Goal: Information Seeking & Learning: Learn about a topic

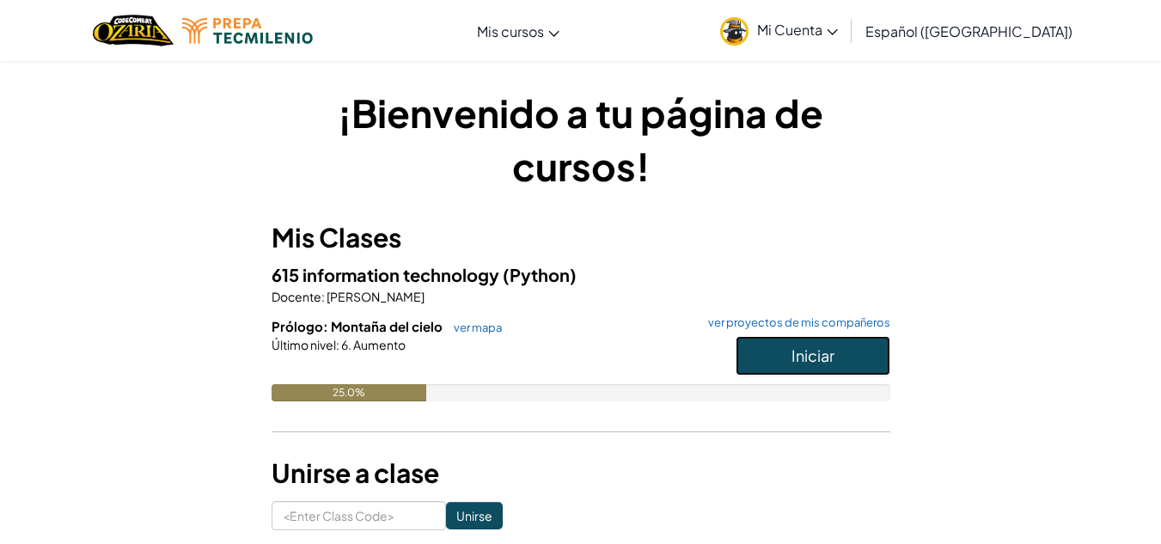
click at [811, 349] on span "Iniciar" at bounding box center [812, 355] width 43 height 20
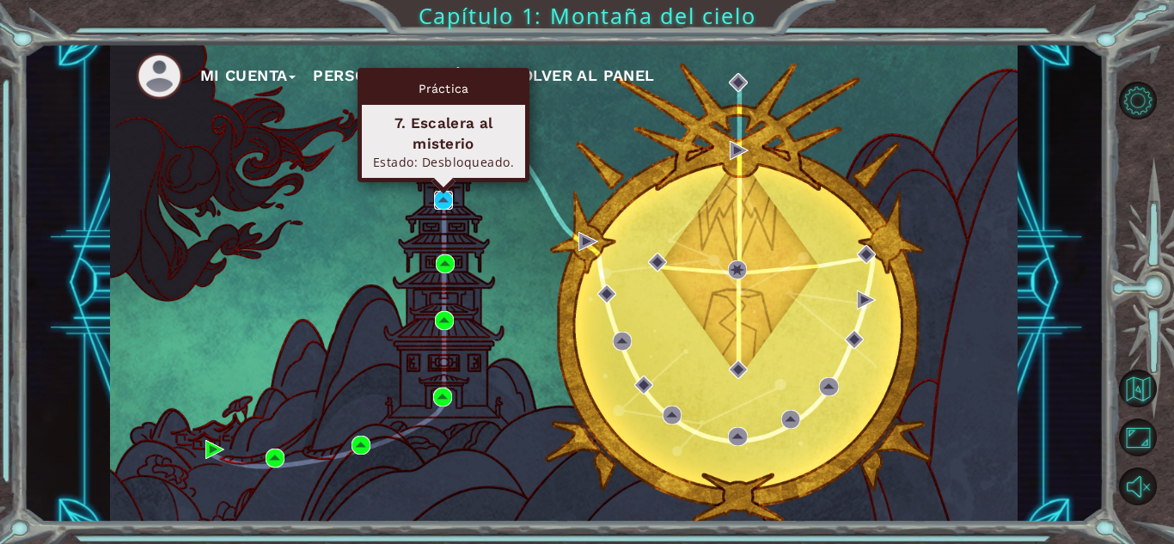
click at [443, 196] on img at bounding box center [443, 200] width 19 height 19
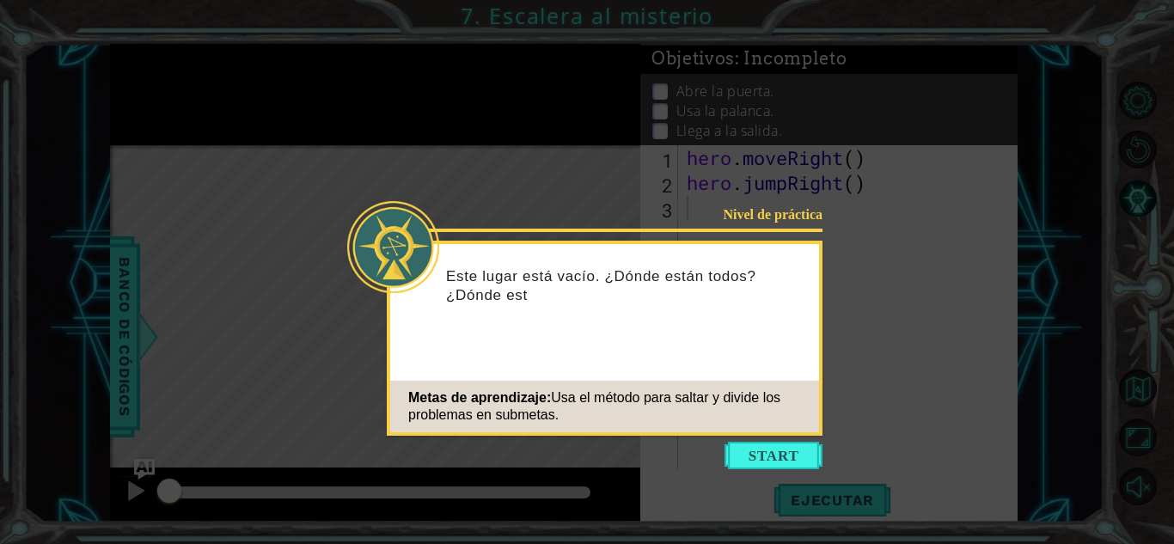
click at [754, 448] on button "Start" at bounding box center [773, 455] width 98 height 27
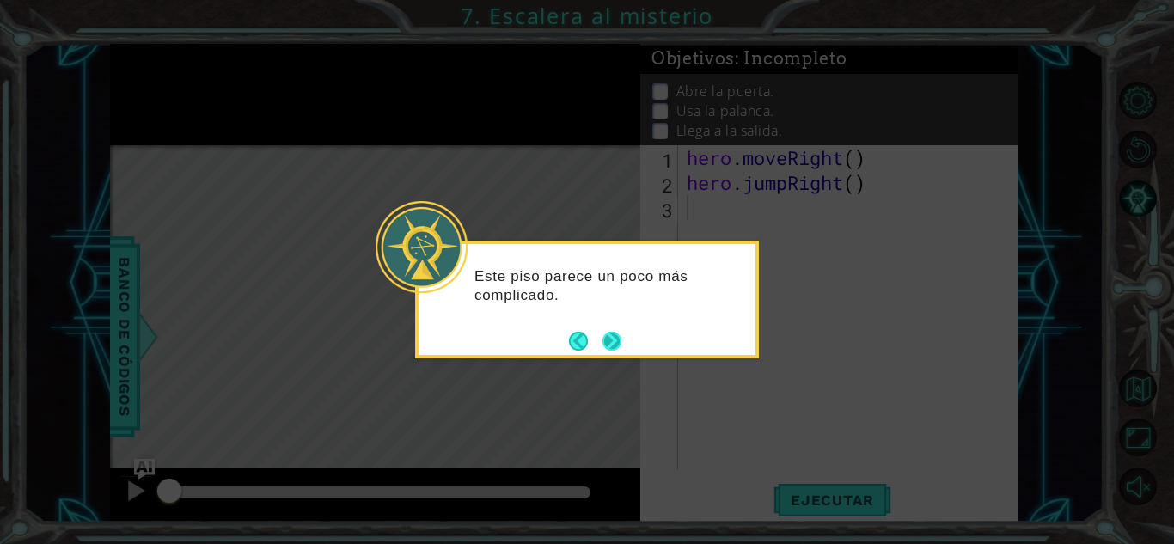
click at [614, 343] on button "Next" at bounding box center [611, 341] width 19 height 19
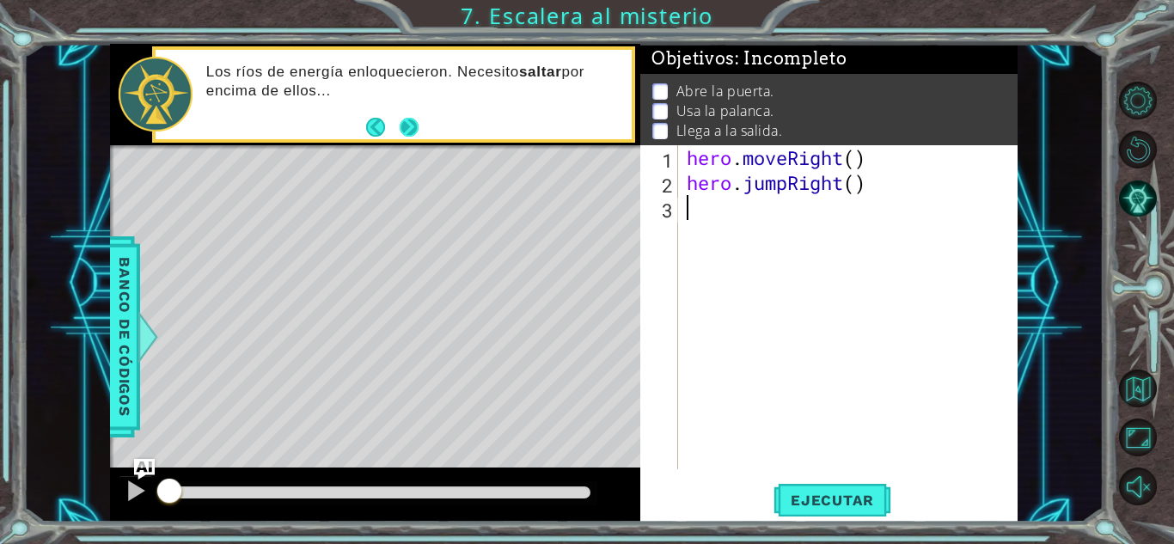
click at [418, 124] on button "Next" at bounding box center [409, 127] width 19 height 19
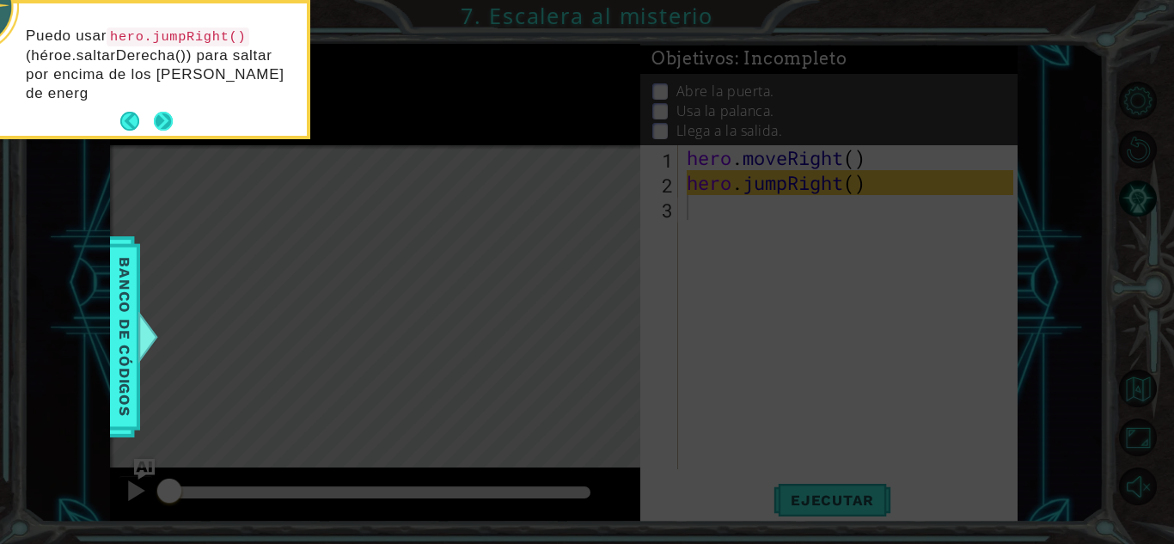
click at [168, 112] on button "Next" at bounding box center [163, 121] width 19 height 19
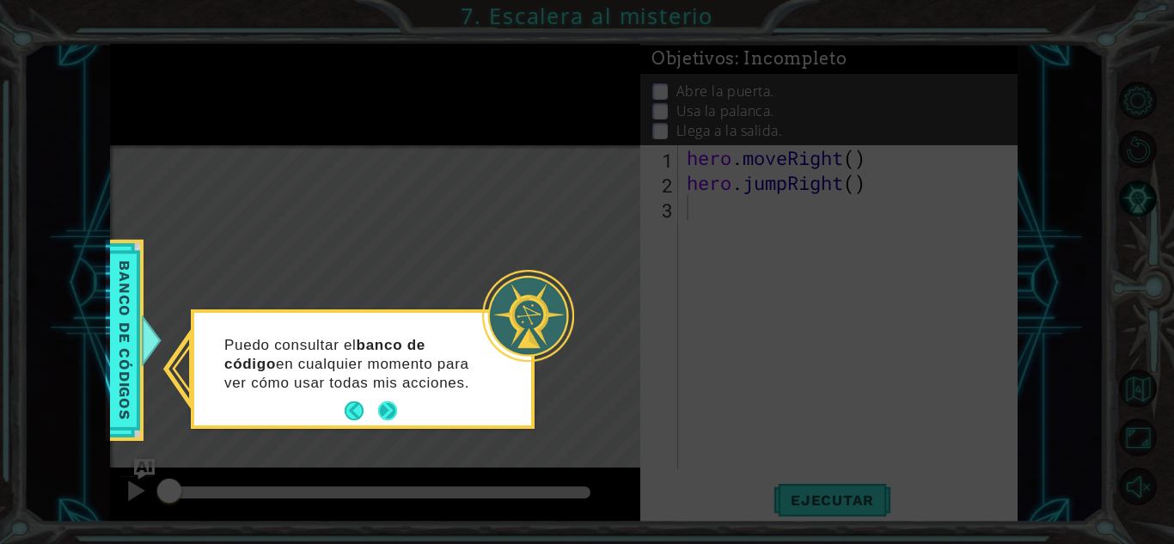
click at [394, 409] on button "Next" at bounding box center [387, 410] width 19 height 19
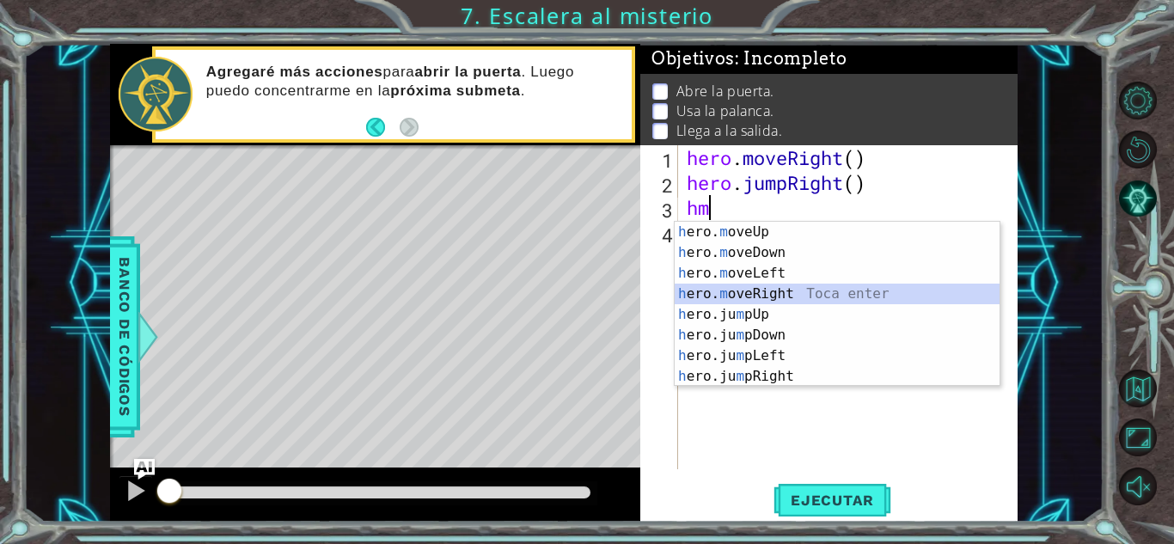
click at [773, 290] on div "h ero. m oveUp Toca enter h ero. m oveDown Toca enter h ero. m oveLeft Toca ent…" at bounding box center [836, 325] width 325 height 206
type textarea "hero.moveRight(1)"
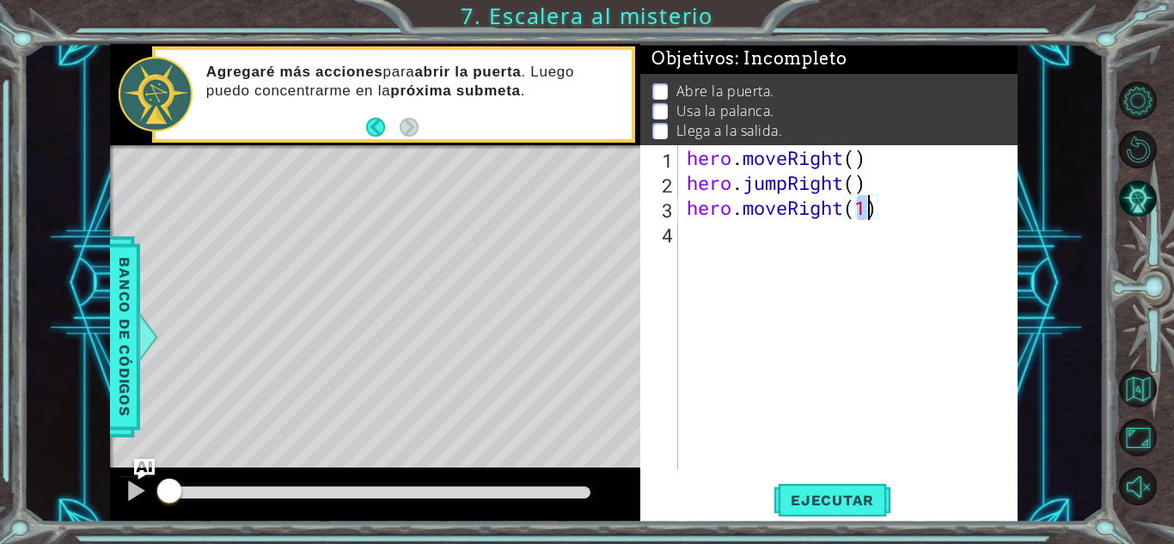
click at [920, 198] on div "hero . moveRight ( ) hero . jumpRight ( ) hero . moveRight ( 1 )" at bounding box center [852, 332] width 339 height 374
type textarea "h"
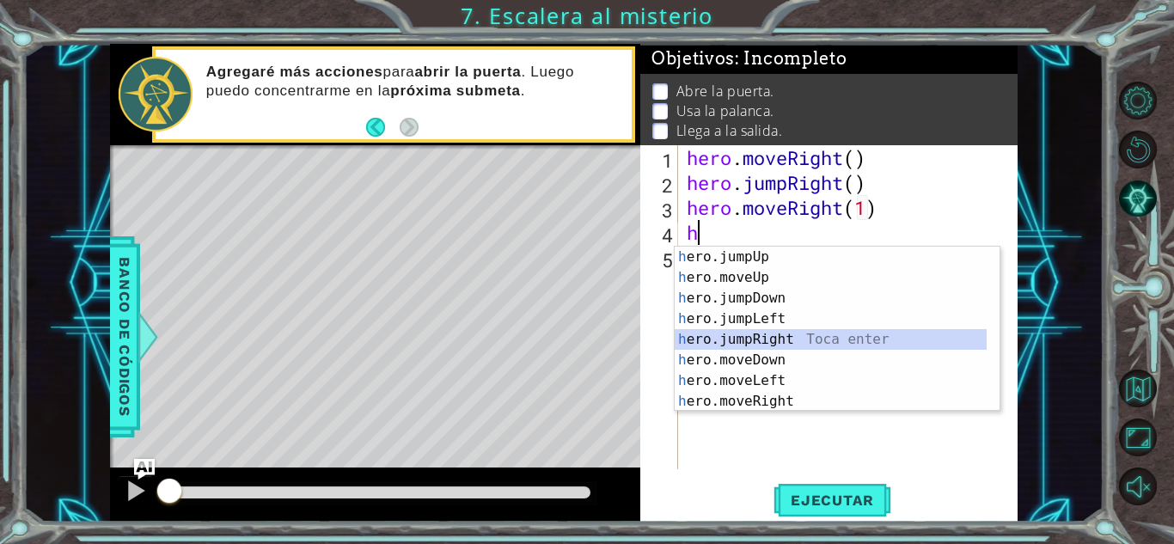
click at [803, 344] on div "h ero.jumpUp Toca enter h ero.moveUp Toca enter h ero.jumpDown Toca enter h ero…" at bounding box center [830, 350] width 312 height 206
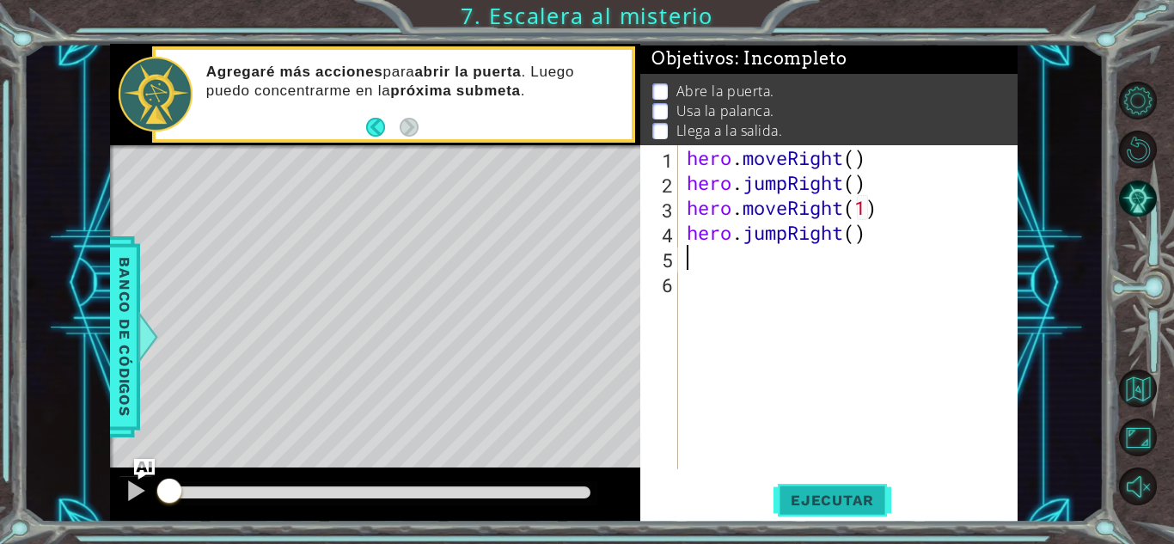
click at [798, 495] on span "Ejecutar" at bounding box center [832, 499] width 118 height 17
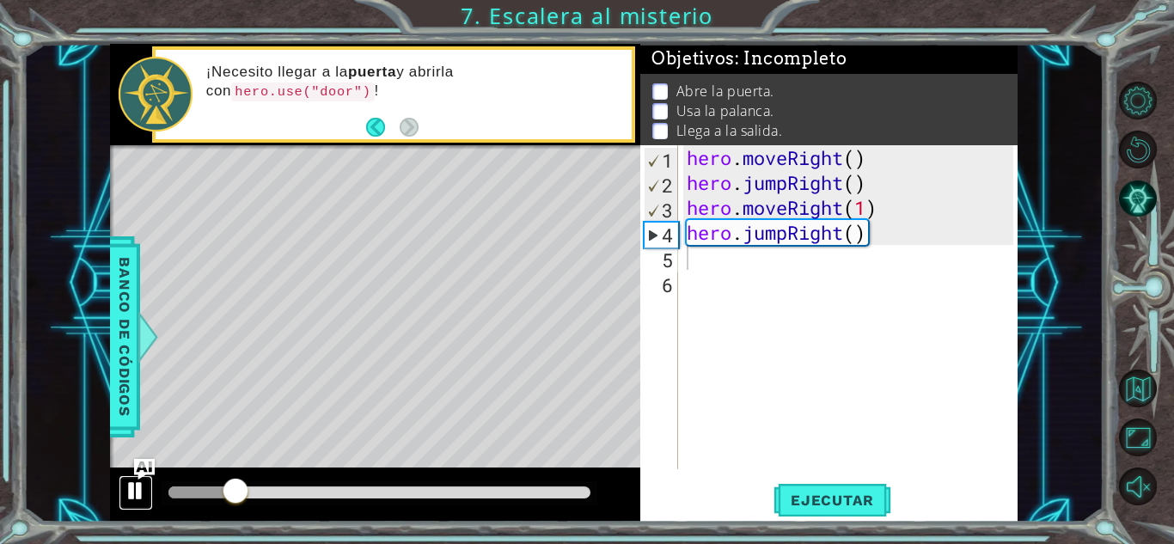
click at [133, 489] on div at bounding box center [136, 490] width 22 height 22
type textarea "h"
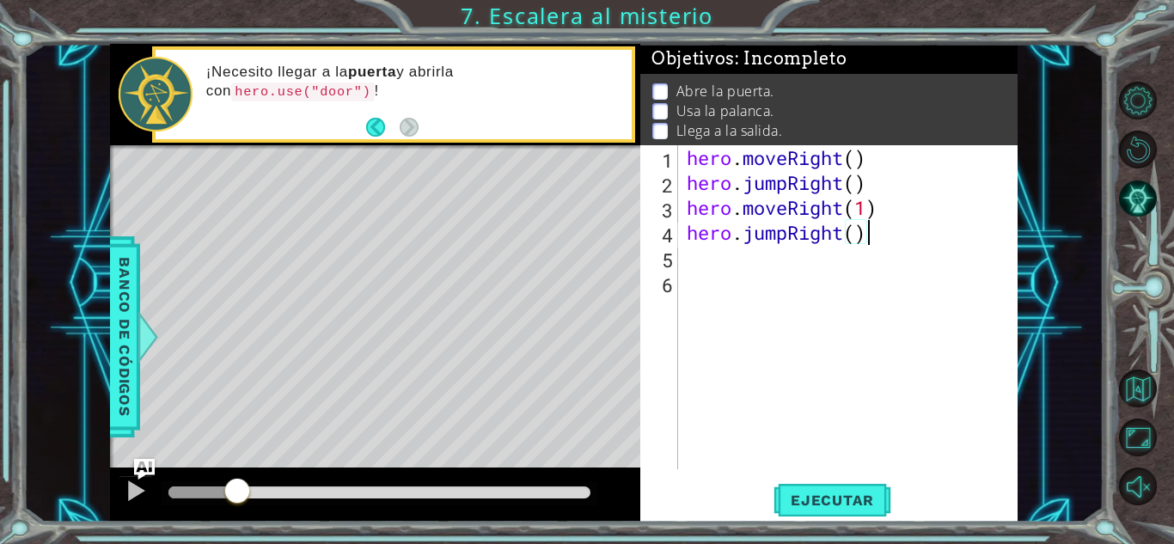
click at [877, 234] on div "hero . moveRight ( ) hero . jumpRight ( ) hero . moveRight ( 1 ) hero . jumpRig…" at bounding box center [852, 332] width 339 height 374
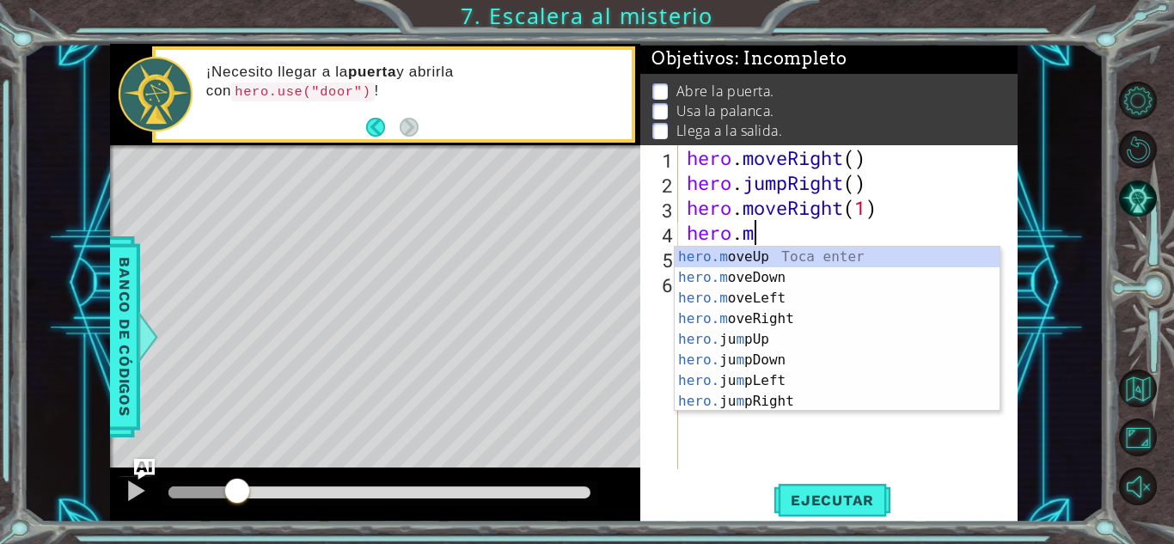
scroll to position [0, 3]
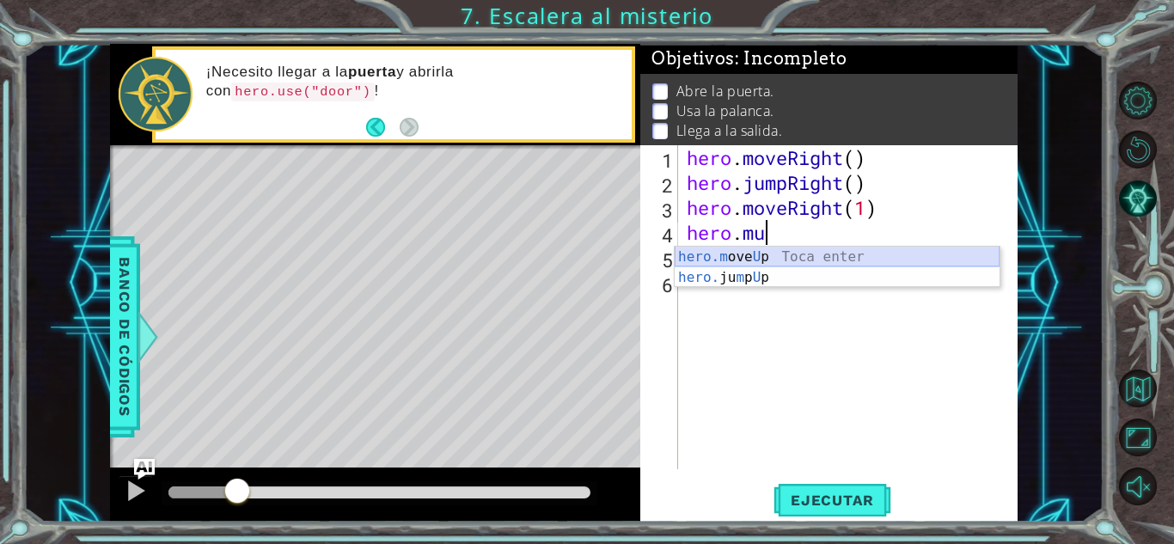
click at [846, 256] on div "hero.m ove U p Toca enter hero. ju m p U p Toca enter" at bounding box center [836, 288] width 325 height 82
type textarea "hero.moveUp(1)"
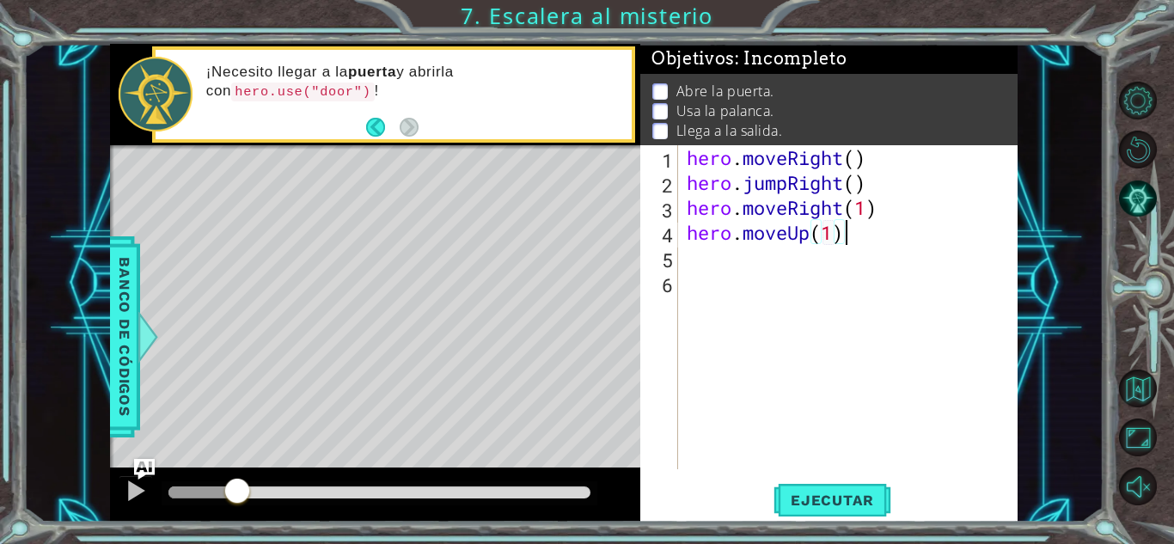
click at [864, 232] on div "hero . moveRight ( ) hero . jumpRight ( ) hero . moveRight ( 1 ) hero . moveUp …" at bounding box center [852, 332] width 339 height 374
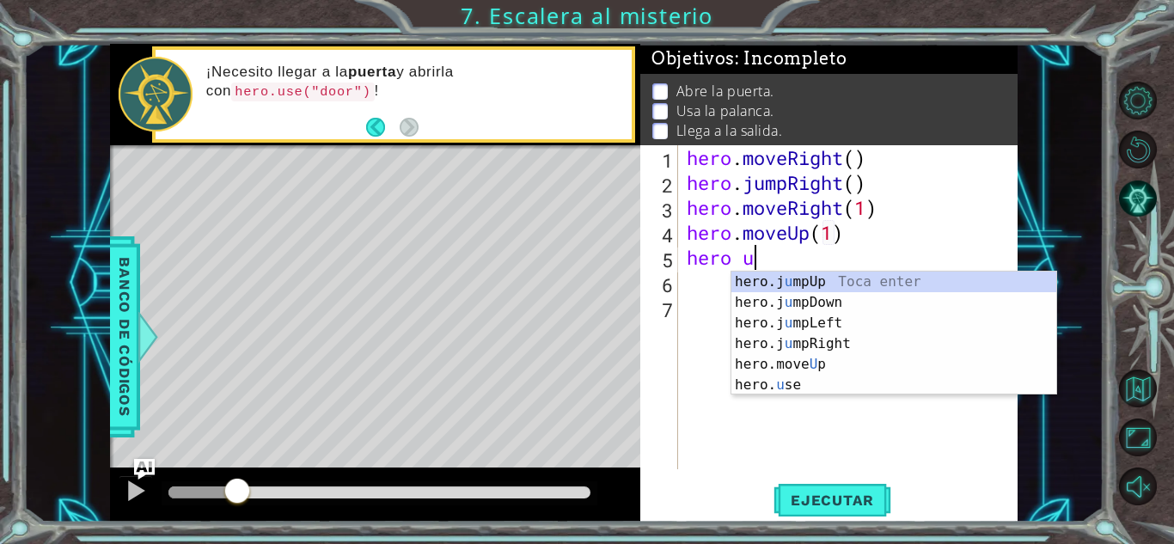
scroll to position [0, 2]
click at [784, 385] on div "hero.j u mpUp Toca enter hero.j u [GEOGRAPHIC_DATA] Toca enter hero.j u mpLeft …" at bounding box center [893, 354] width 325 height 165
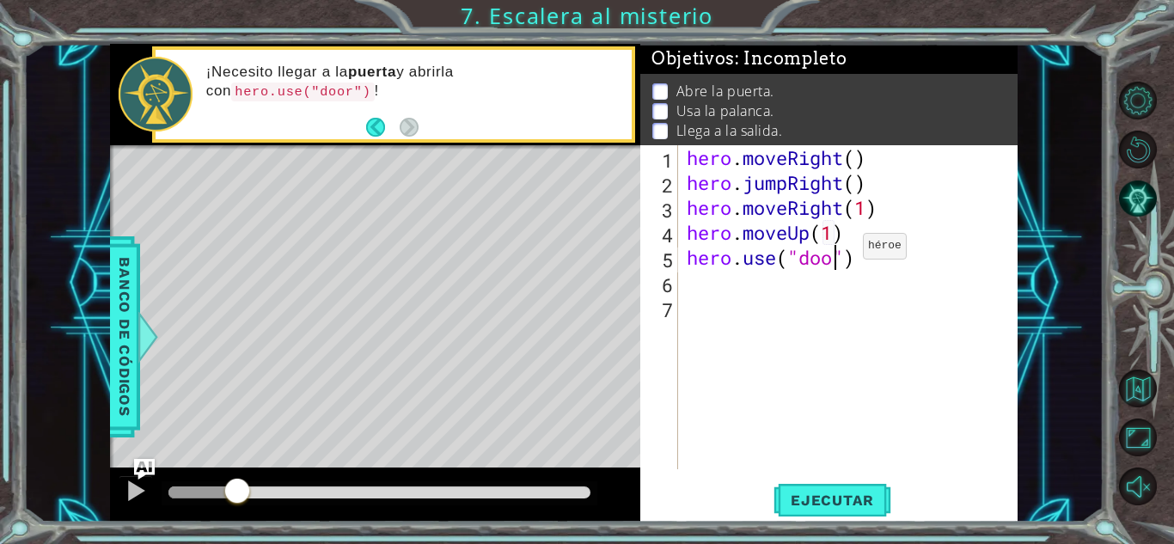
type textarea "hero.use("door")"
click at [870, 262] on div "hero . moveRight ( ) hero . jumpRight ( ) hero . moveRight ( 1 ) hero . moveUp …" at bounding box center [852, 332] width 339 height 374
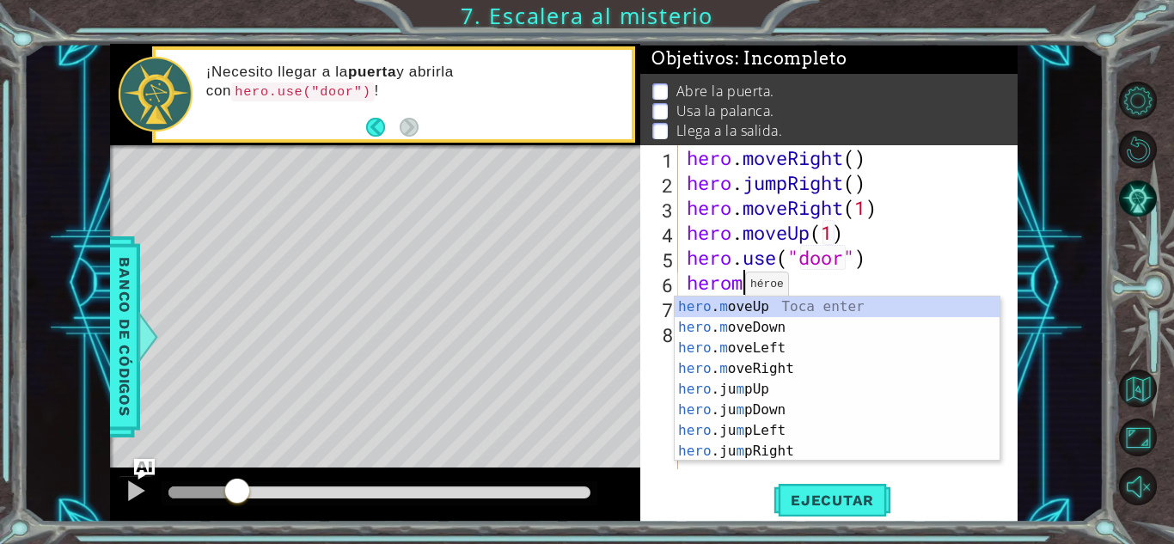
scroll to position [0, 2]
click at [767, 301] on div "hero . m oveUp Toca enter hero . m oveDown Toca enter hero . m oveLeft Toca ent…" at bounding box center [836, 399] width 325 height 206
type textarea "hero.moveUp(1)"
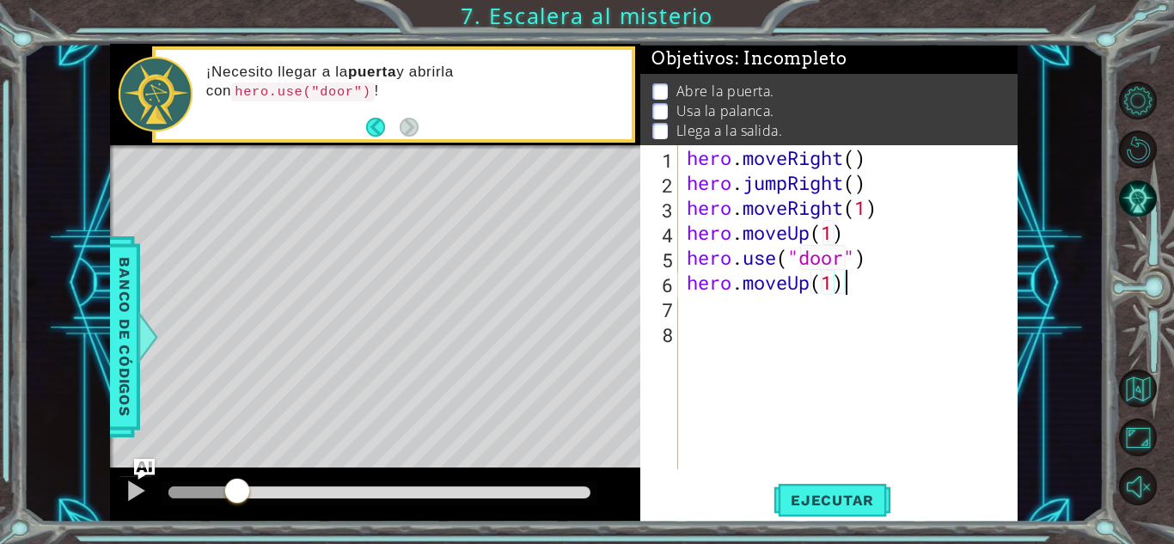
click at [898, 277] on div "hero . moveRight ( ) hero . jumpRight ( ) hero . moveRight ( 1 ) hero . moveUp …" at bounding box center [852, 332] width 339 height 374
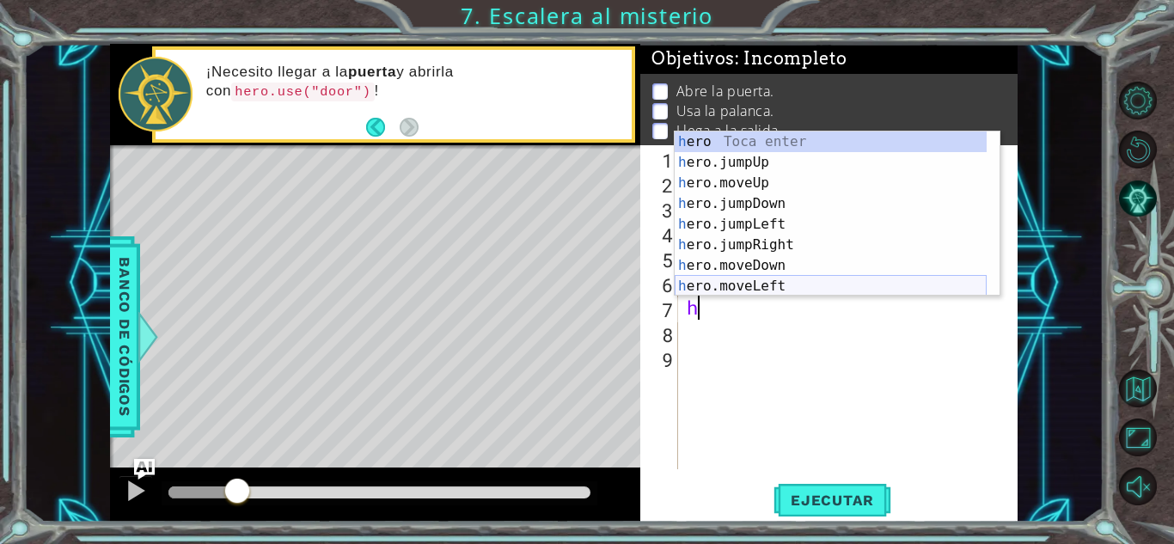
click at [887, 282] on div "h ero Toca enter h ero.jumpUp Toca enter h ero.moveUp Toca enter h ero.jumpDown…" at bounding box center [830, 234] width 312 height 206
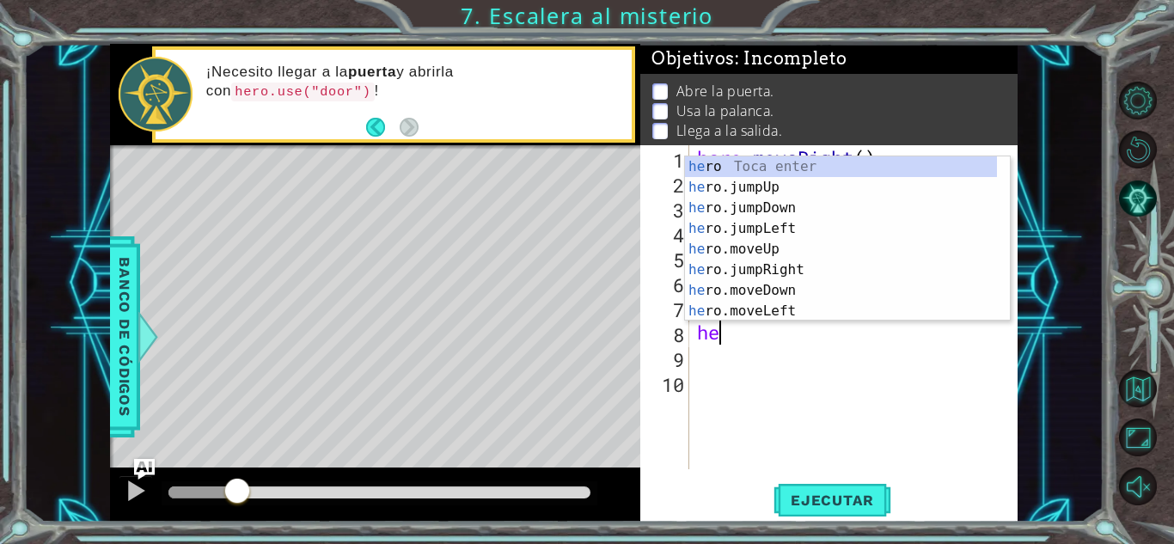
scroll to position [0, 9]
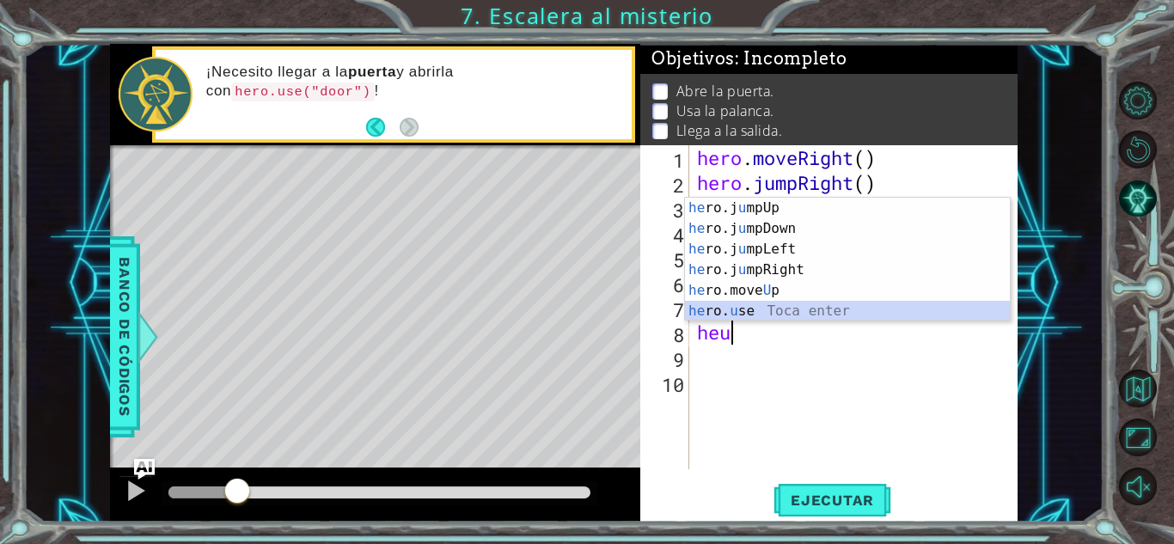
click at [821, 302] on div "he ro.j u mpUp Toca enter he ro.j u mpDown Toca enter he ro.j u mpLeft Toca ent…" at bounding box center [847, 280] width 325 height 165
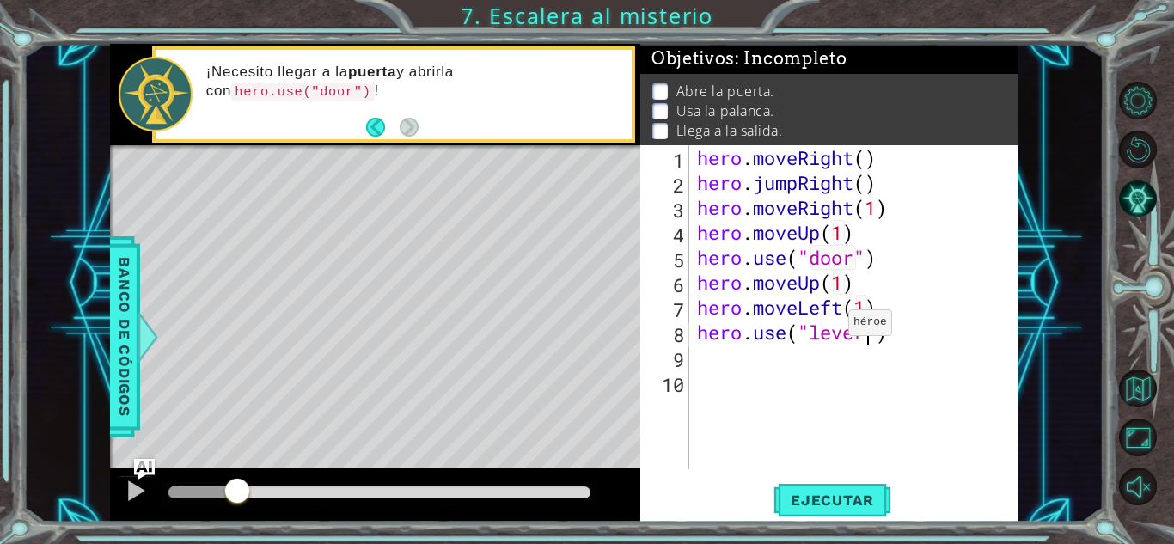
scroll to position [0, 8]
click at [943, 314] on div "hero . moveRight ( ) hero . jumpRight ( ) hero . moveRight ( 1 ) hero . moveUp …" at bounding box center [857, 332] width 328 height 374
click at [945, 333] on div "hero . moveRight ( ) hero . jumpRight ( ) hero . moveRight ( 1 ) hero . moveUp …" at bounding box center [857, 332] width 328 height 374
type textarea "hero.use("lever")"
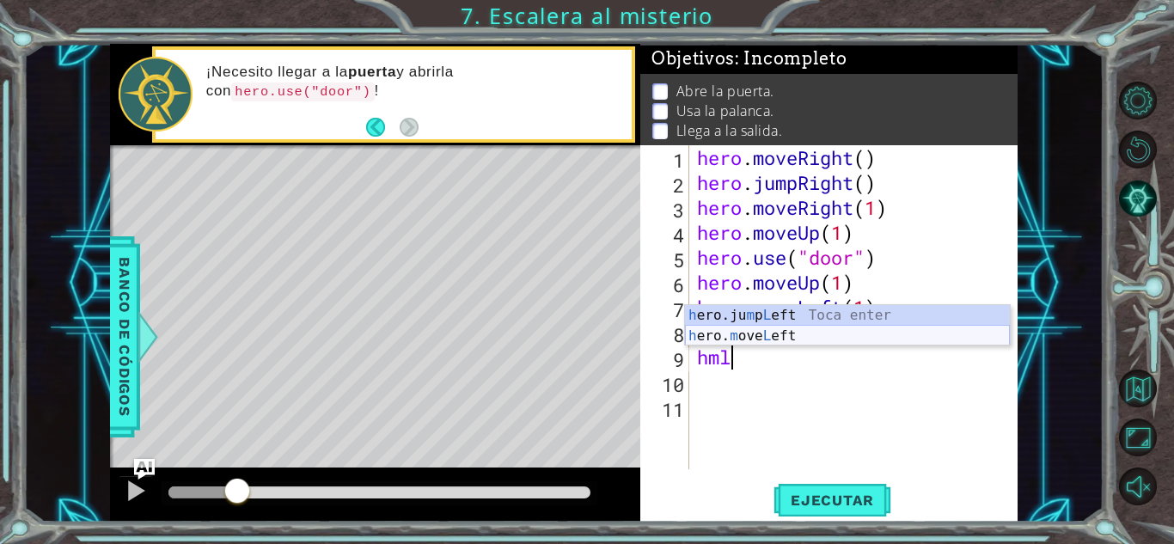
click at [911, 333] on div "h ero.ju m p L eft Toca enter h ero. m ove L eft Toca enter" at bounding box center [847, 346] width 325 height 82
type textarea "hero.moveLeft(1)"
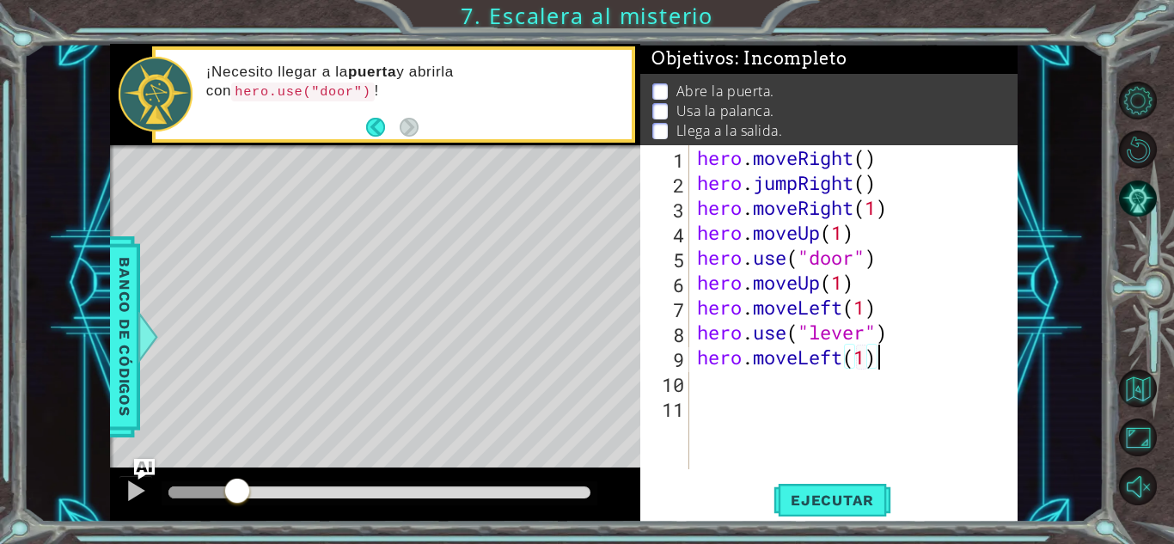
click at [907, 358] on div "hero . moveRight ( ) hero . jumpRight ( ) hero . moveRight ( 1 ) hero . moveUp …" at bounding box center [857, 332] width 328 height 374
click at [866, 350] on div "hero . moveRight ( ) hero . jumpRight ( ) hero . moveRight ( 1 ) hero . moveUp …" at bounding box center [857, 332] width 328 height 374
type textarea "hero.moveLeft(2)"
click at [878, 354] on div "hero . moveRight ( ) hero . jumpRight ( ) hero . moveRight ( 1 ) hero . moveUp …" at bounding box center [857, 332] width 328 height 374
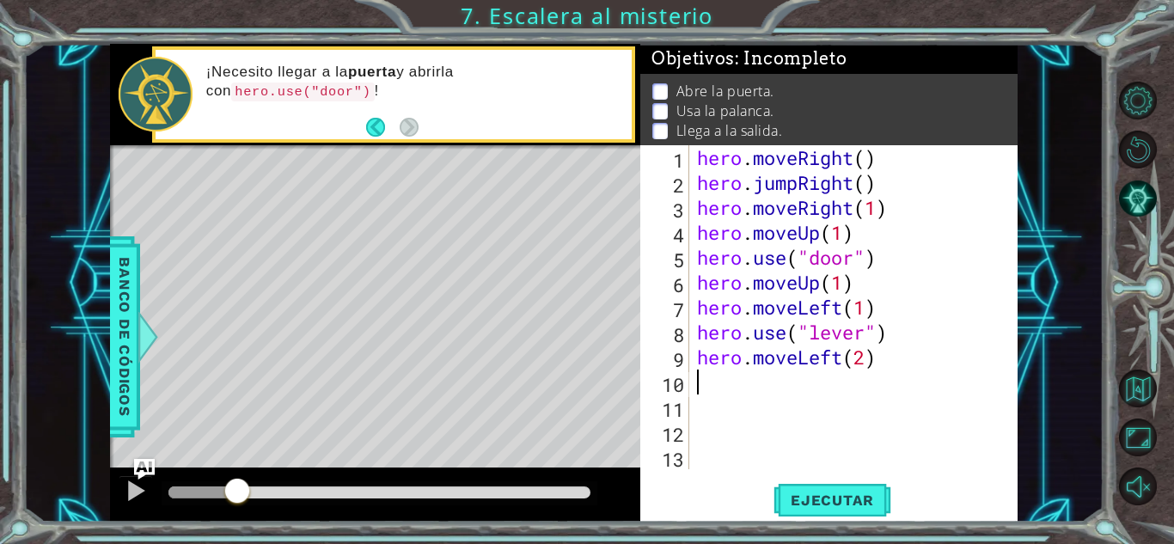
scroll to position [0, 0]
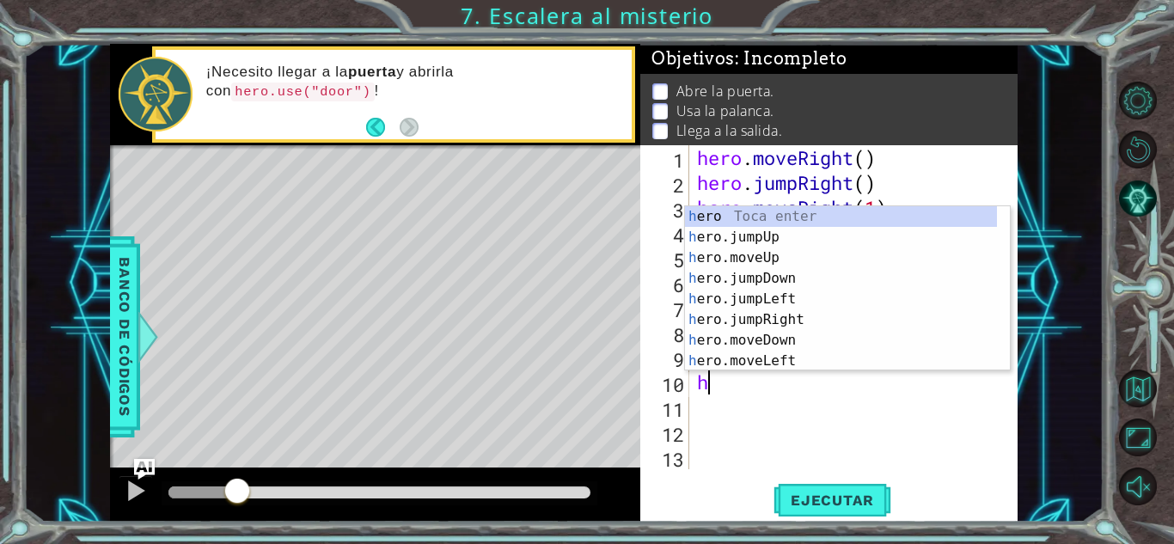
type textarea "hm"
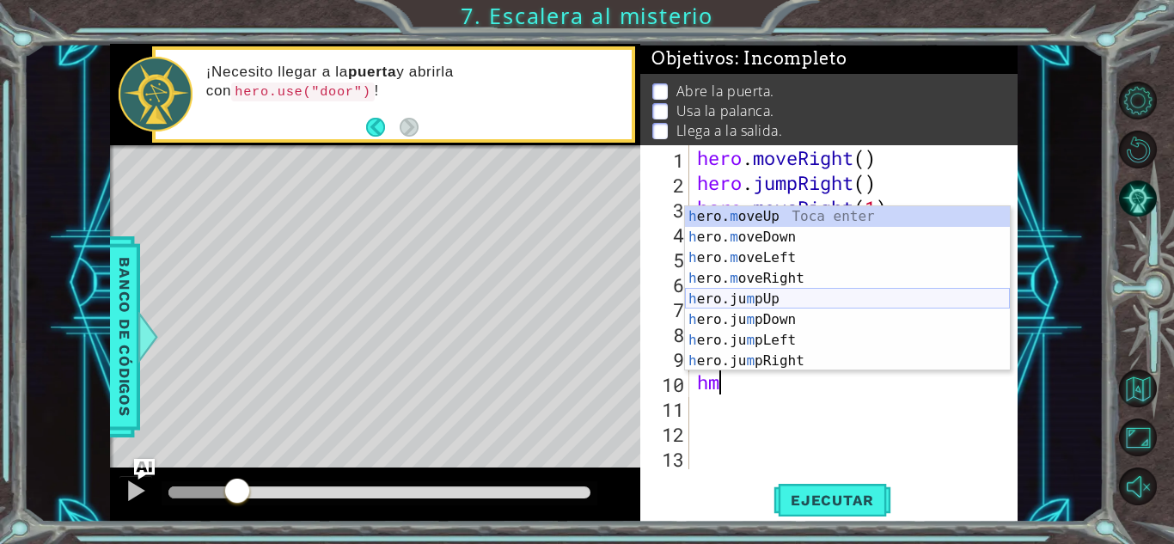
click at [797, 294] on div "h ero. m oveUp Toca enter h ero. m oveDown Toca enter h ero. m oveLeft Toca ent…" at bounding box center [847, 309] width 325 height 206
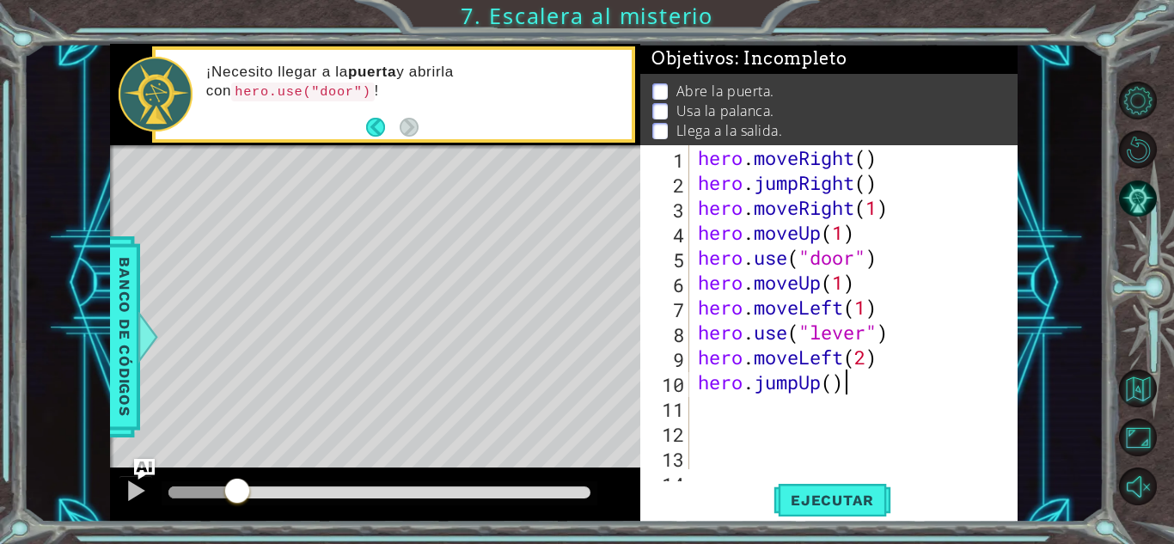
click at [846, 385] on div "hero . moveRight ( ) hero . jumpRight ( ) hero . moveRight ( 1 ) hero . moveUp …" at bounding box center [851, 332] width 314 height 374
type textarea "hero.jumpUp()"
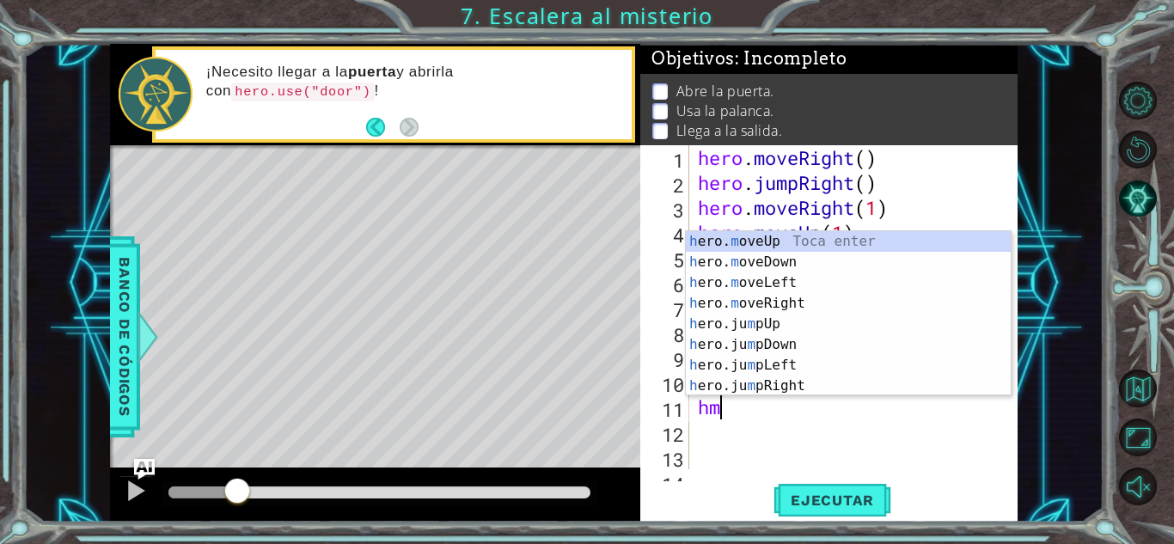
type textarea "hmr"
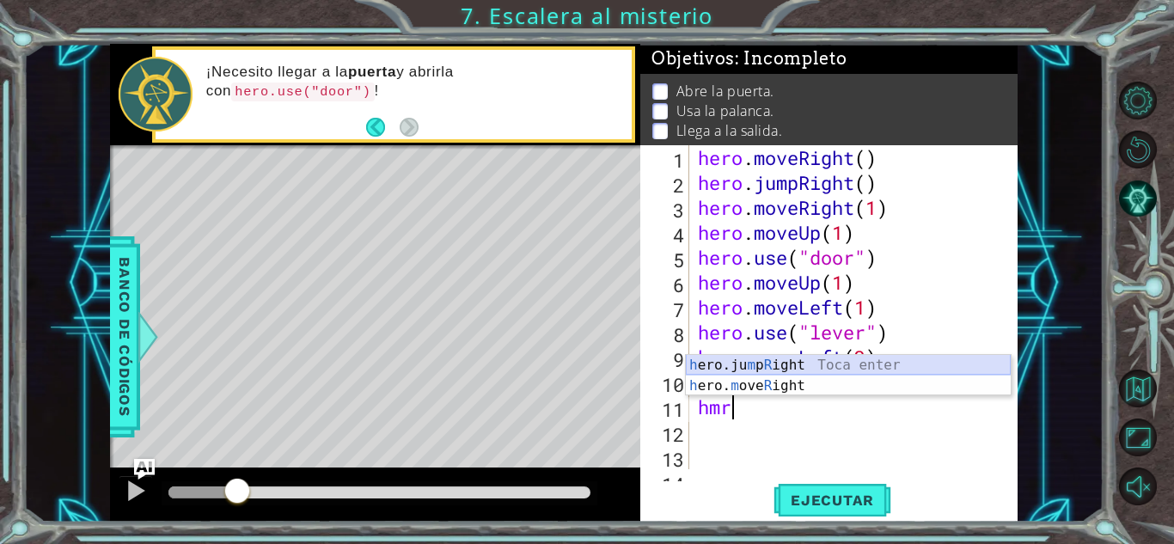
click at [842, 358] on div "h ero.ju m p R ight Toca enter h ero. m ove R ight Toca enter" at bounding box center [848, 396] width 325 height 82
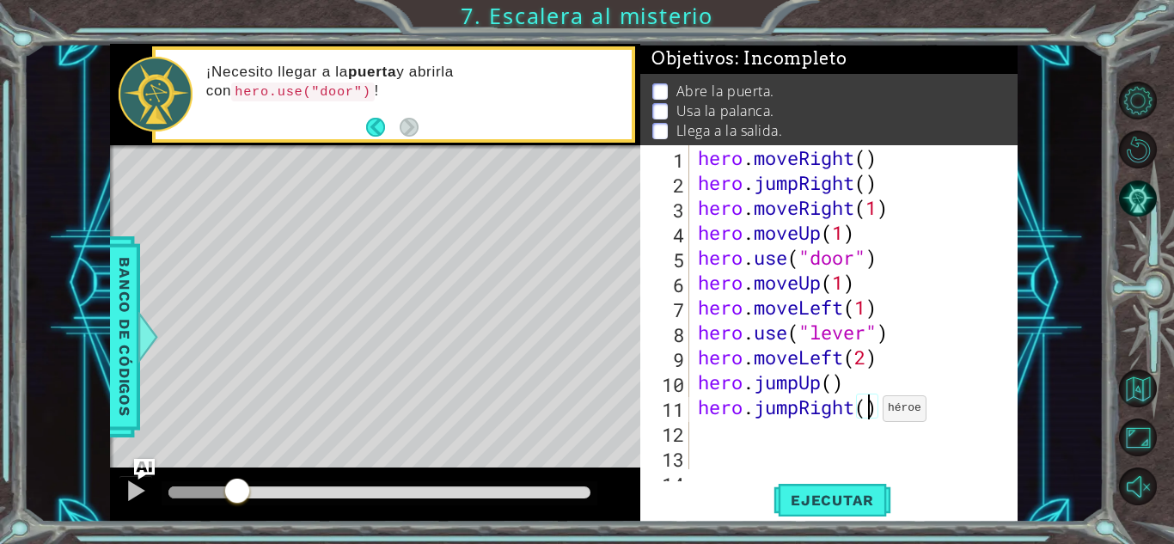
click at [868, 412] on div "hero . moveRight ( ) hero . jumpRight ( ) hero . moveRight ( 1 ) hero . moveUp …" at bounding box center [851, 332] width 314 height 374
click at [822, 498] on span "Ejecutar" at bounding box center [832, 499] width 118 height 17
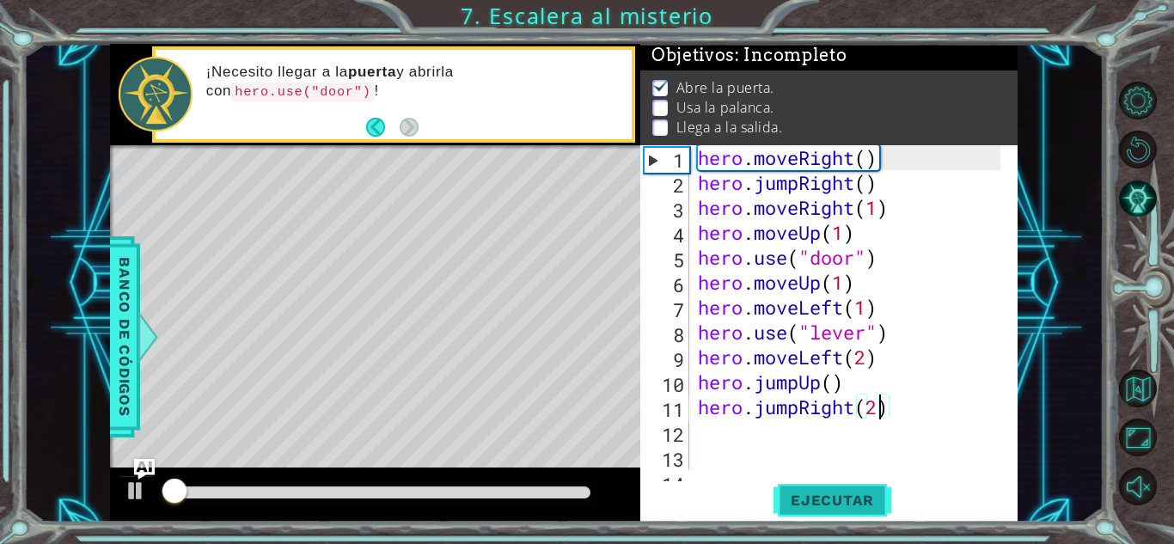
scroll to position [13, 0]
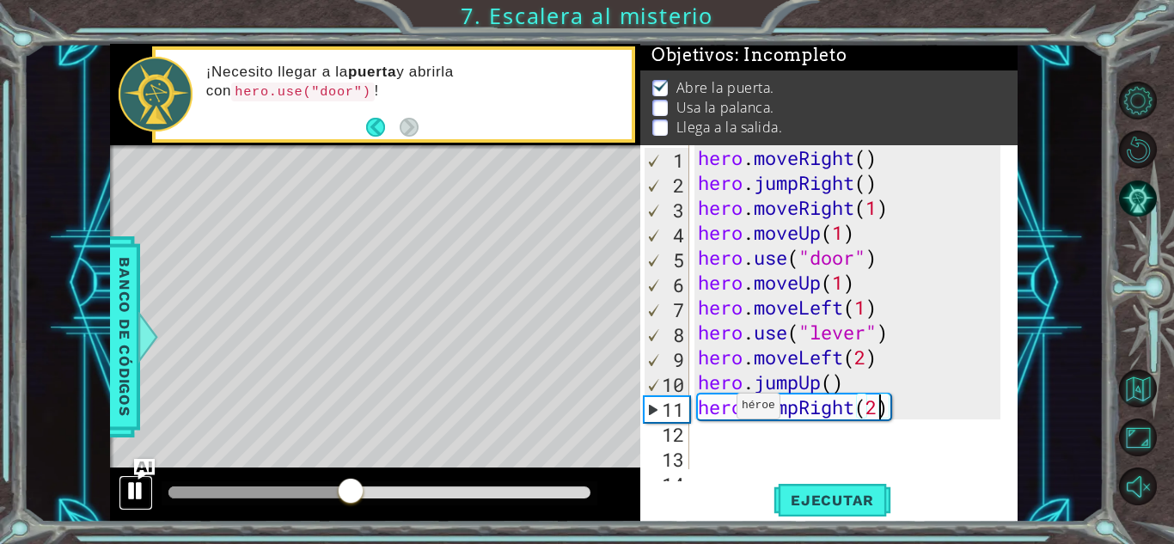
click at [136, 485] on div at bounding box center [136, 490] width 22 height 22
click at [888, 304] on div "hero . moveRight ( ) hero . jumpRight ( ) hero . moveRight ( 1 ) hero . moveUp …" at bounding box center [851, 332] width 314 height 374
click at [842, 284] on div "hero . moveRight ( ) hero . jumpRight ( ) hero . moveRight ( 1 ) hero . moveUp …" at bounding box center [851, 332] width 314 height 374
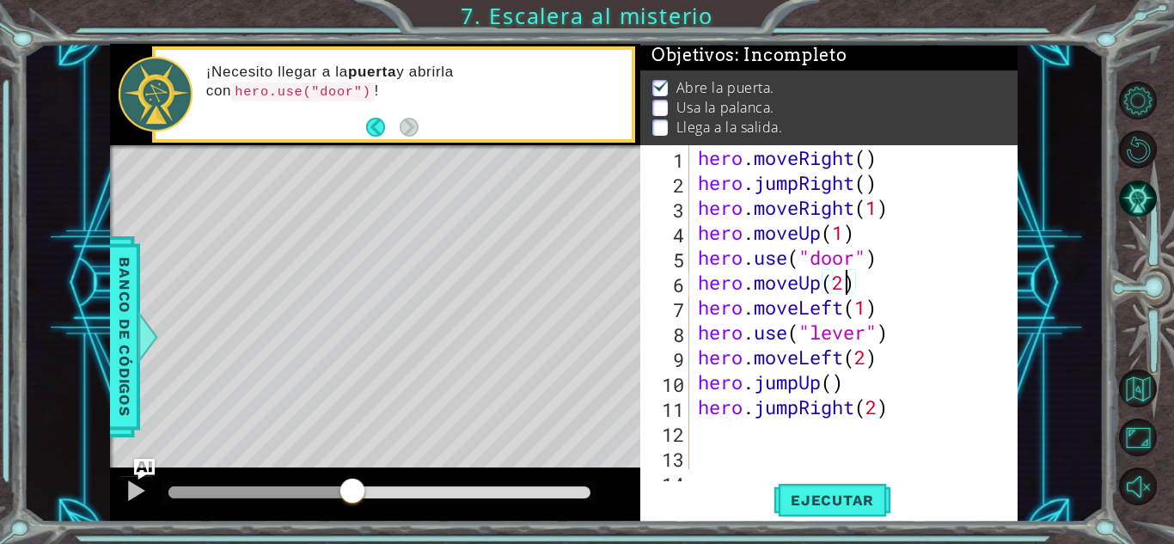
click at [309, 492] on div at bounding box center [260, 492] width 185 height 12
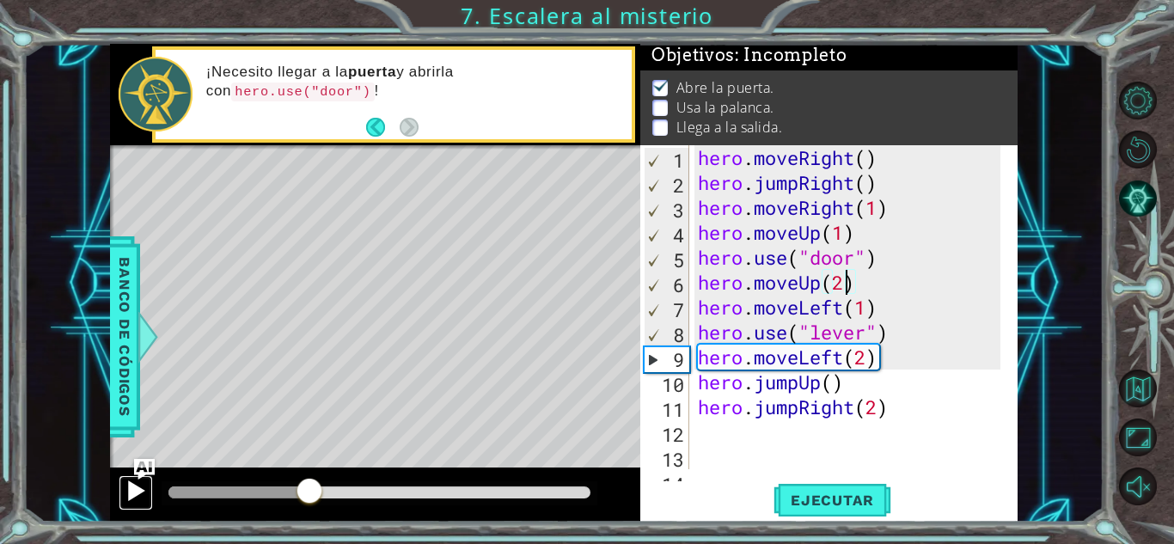
click at [138, 492] on div at bounding box center [136, 490] width 22 height 22
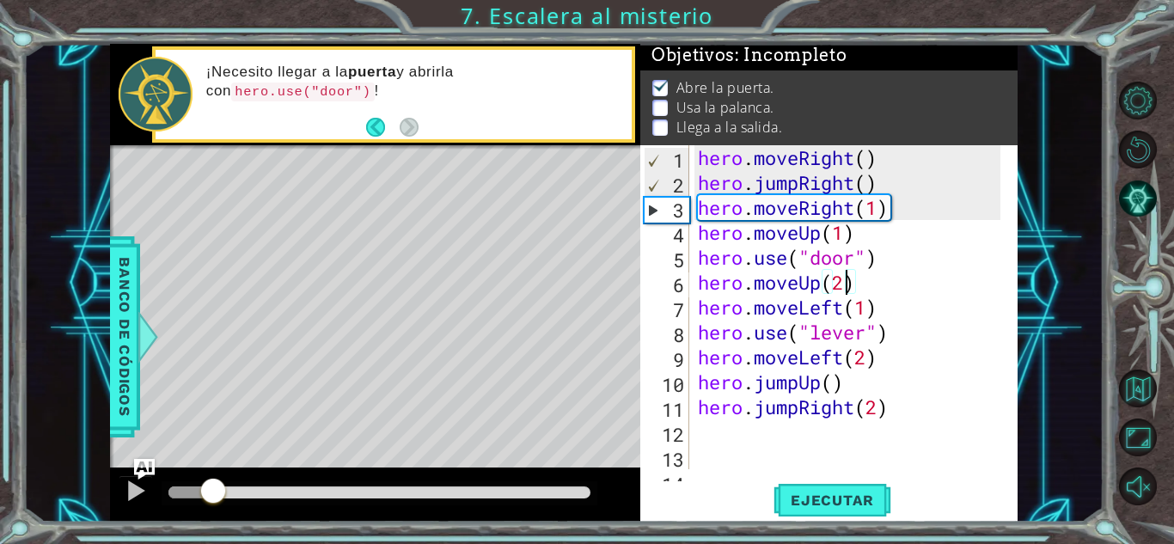
click at [212, 486] on div at bounding box center [191, 492] width 46 height 12
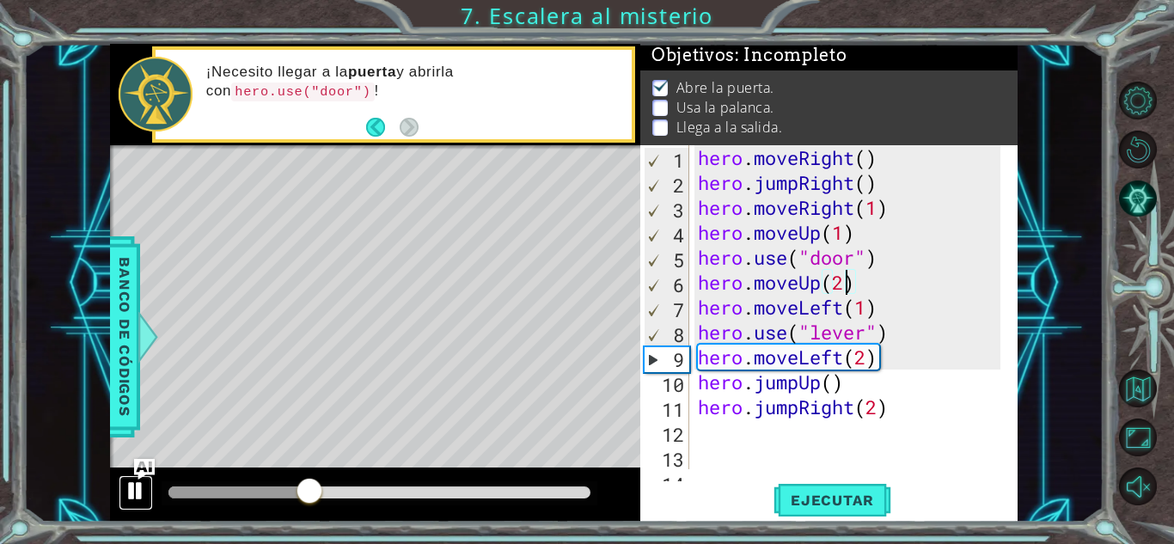
click at [136, 492] on div at bounding box center [136, 490] width 22 height 22
type textarea "hero.moveUp()"
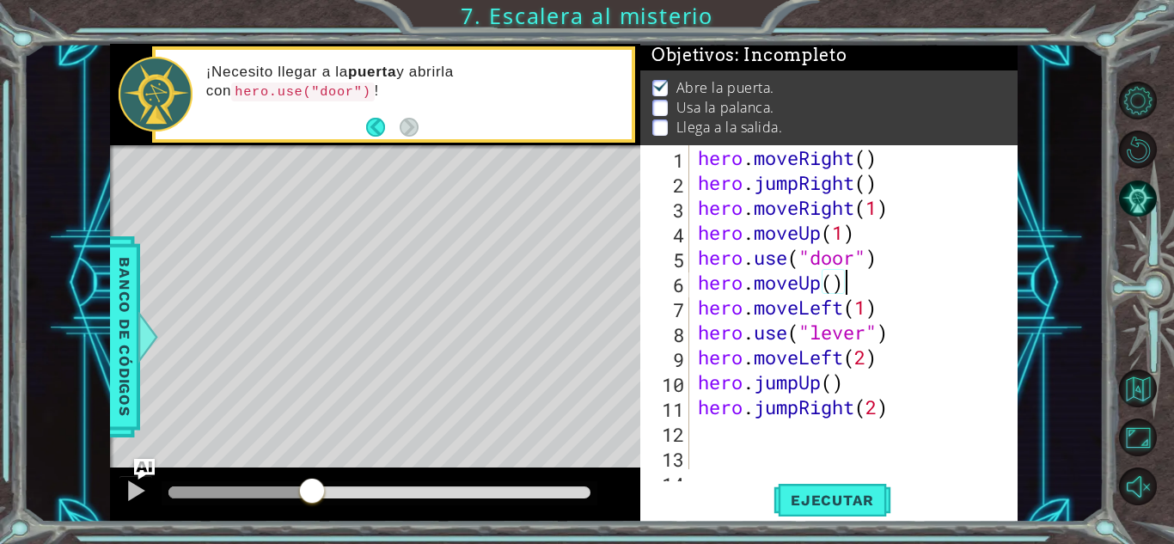
click at [862, 290] on div "hero . moveRight ( ) hero . jumpRight ( ) hero . moveRight ( 1 ) hero . moveUp …" at bounding box center [851, 332] width 314 height 374
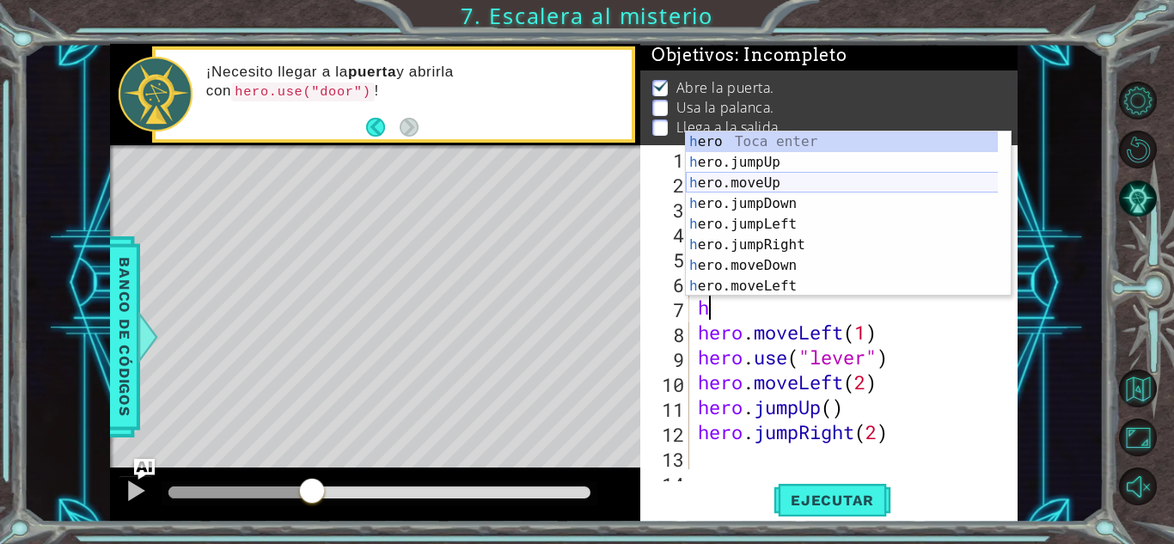
click at [796, 184] on div "h ero Toca enter h ero.jumpUp Toca enter h ero.moveUp Toca enter h ero.jumpDown…" at bounding box center [848, 234] width 325 height 206
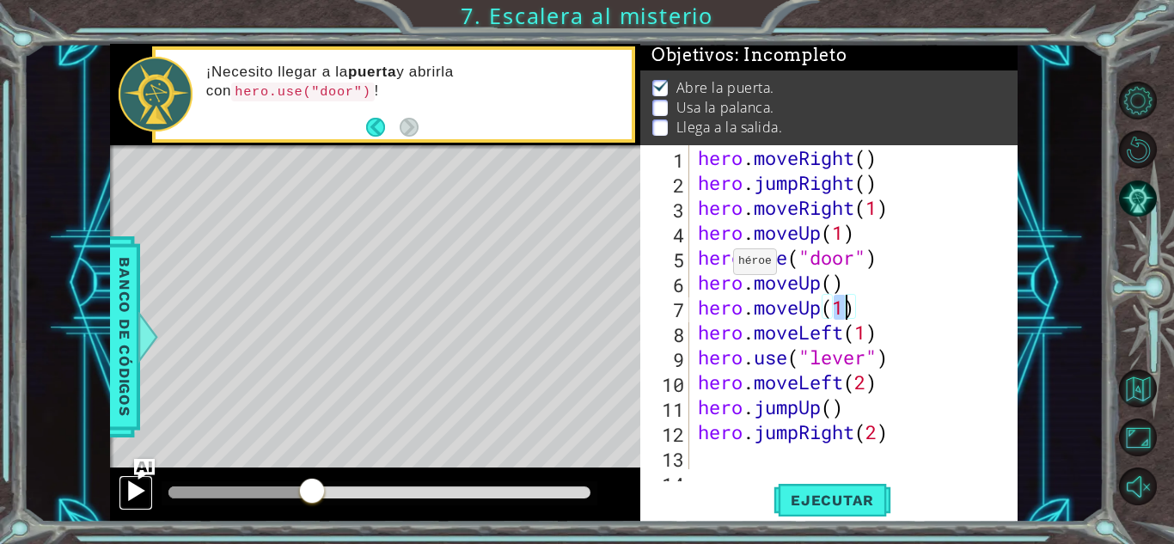
click at [147, 488] on button at bounding box center [136, 492] width 34 height 35
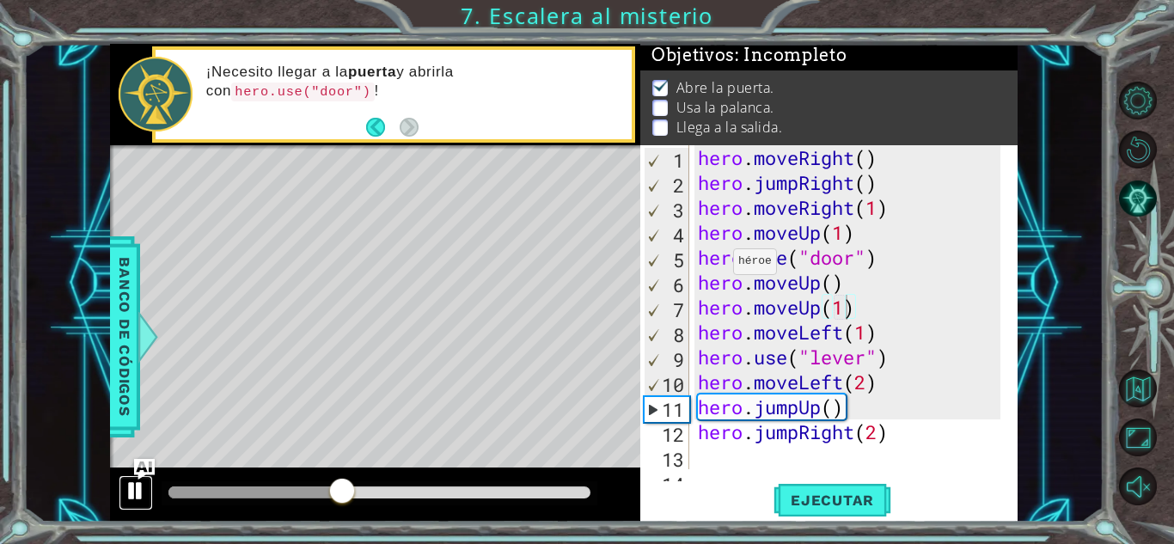
click at [147, 488] on button at bounding box center [136, 492] width 34 height 35
click at [664, 153] on div "1" at bounding box center [666, 160] width 45 height 25
type textarea "hero.moveRight()"
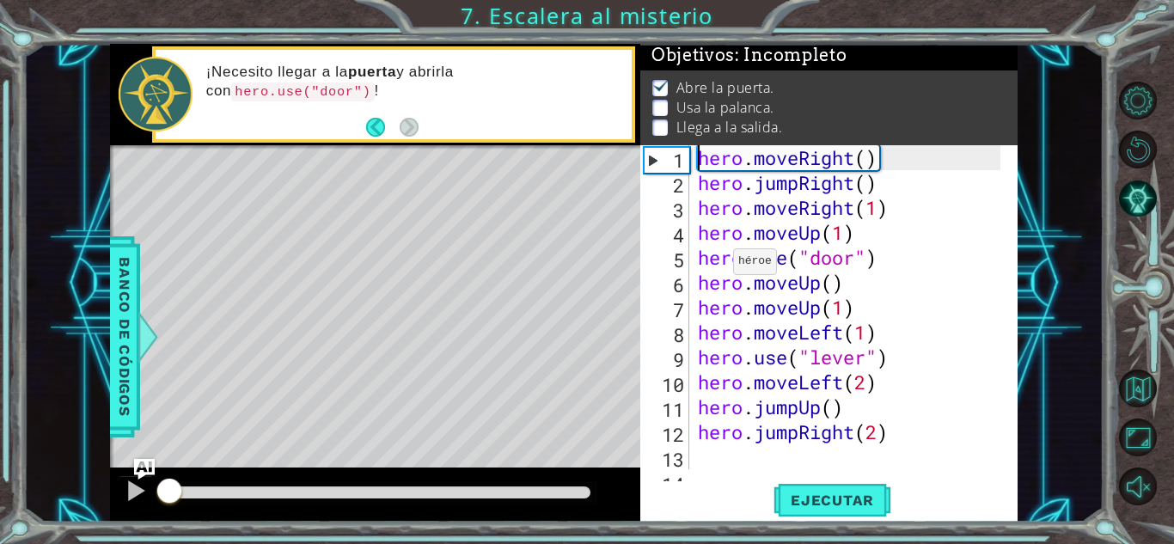
drag, startPoint x: 341, startPoint y: 494, endPoint x: 52, endPoint y: 473, distance: 289.5
click at [52, 473] on div "1 ההההההההההההההההההההההההההההההההההההההההההההההההההההההההההההההההההההההההההההה…" at bounding box center [563, 283] width 1080 height 479
click at [865, 510] on button "Ejecutar" at bounding box center [832, 500] width 118 height 38
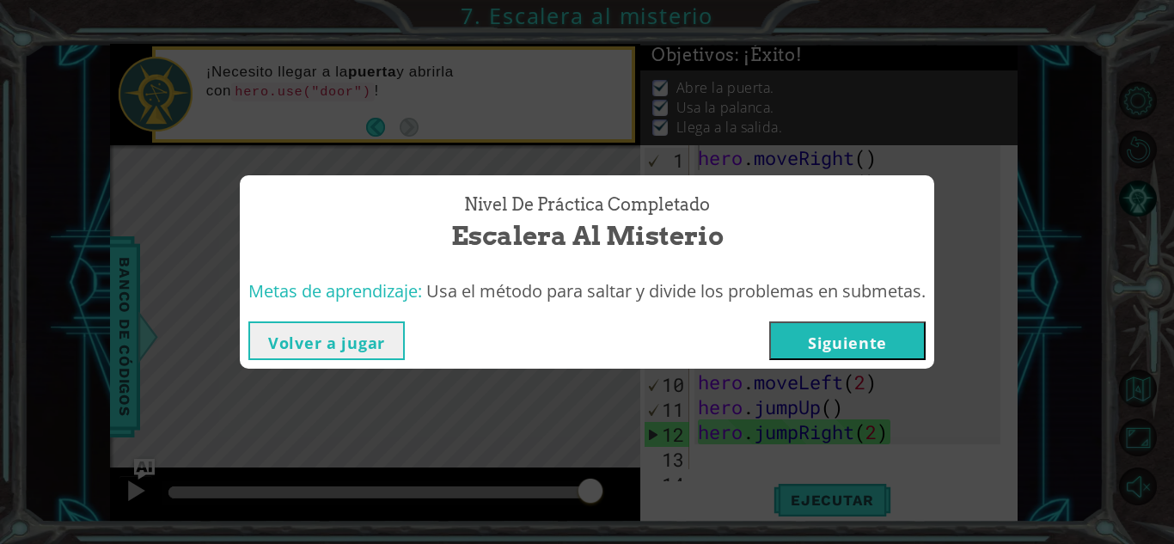
click at [853, 349] on button "Siguiente" at bounding box center [847, 340] width 156 height 39
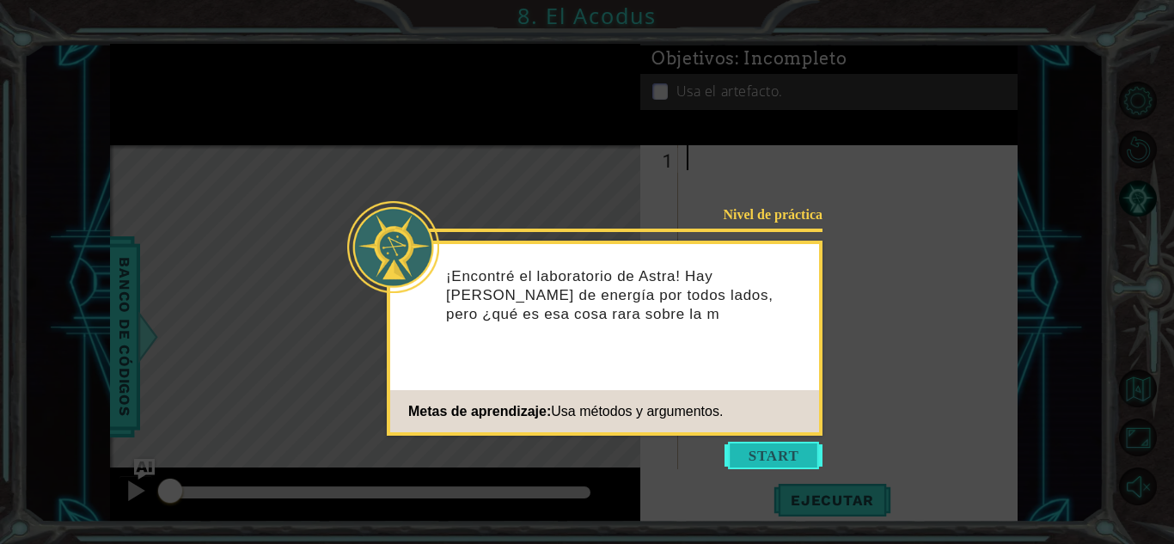
click at [794, 447] on button "Start" at bounding box center [773, 455] width 98 height 27
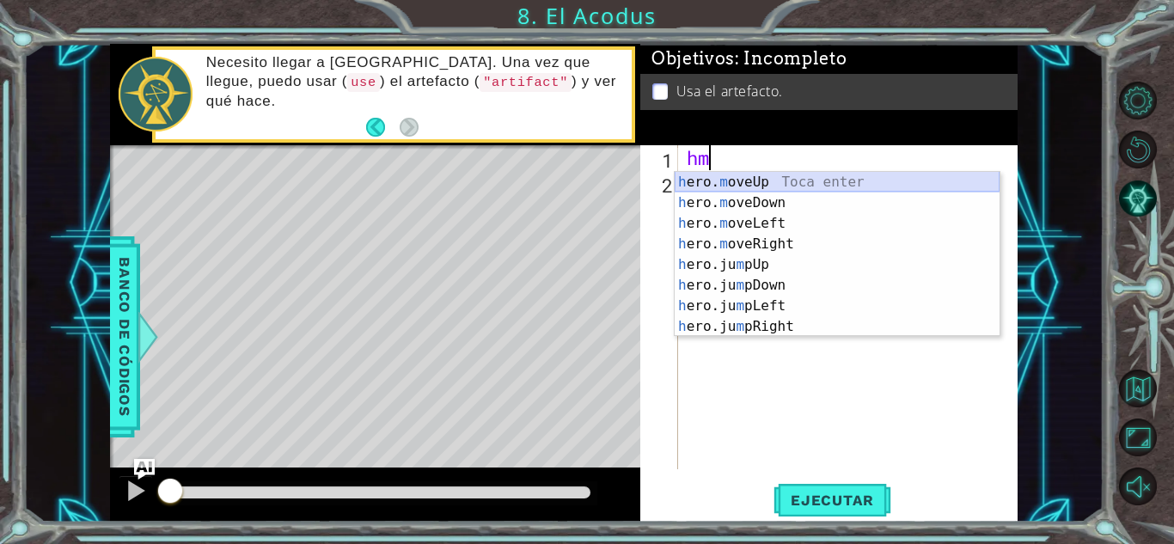
click at [766, 192] on div "h ero. m oveUp Toca enter h ero. m oveDown Toca enter h ero. m oveLeft Toca ent…" at bounding box center [836, 275] width 325 height 206
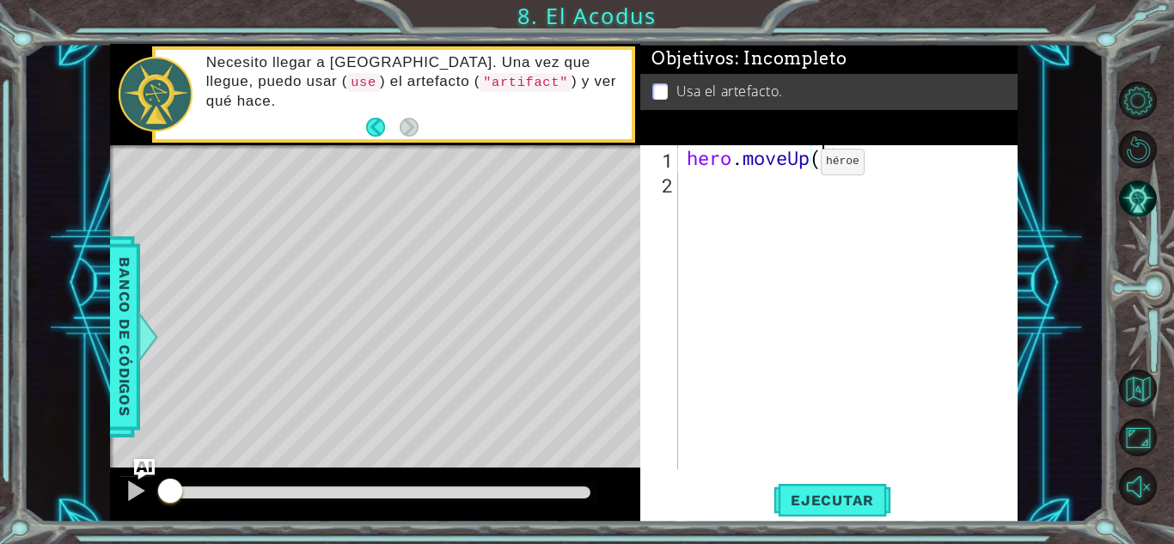
type textarea "hero.moveUp(2)"
click at [882, 155] on div "hero . moveUp ( 2 )" at bounding box center [852, 332] width 339 height 374
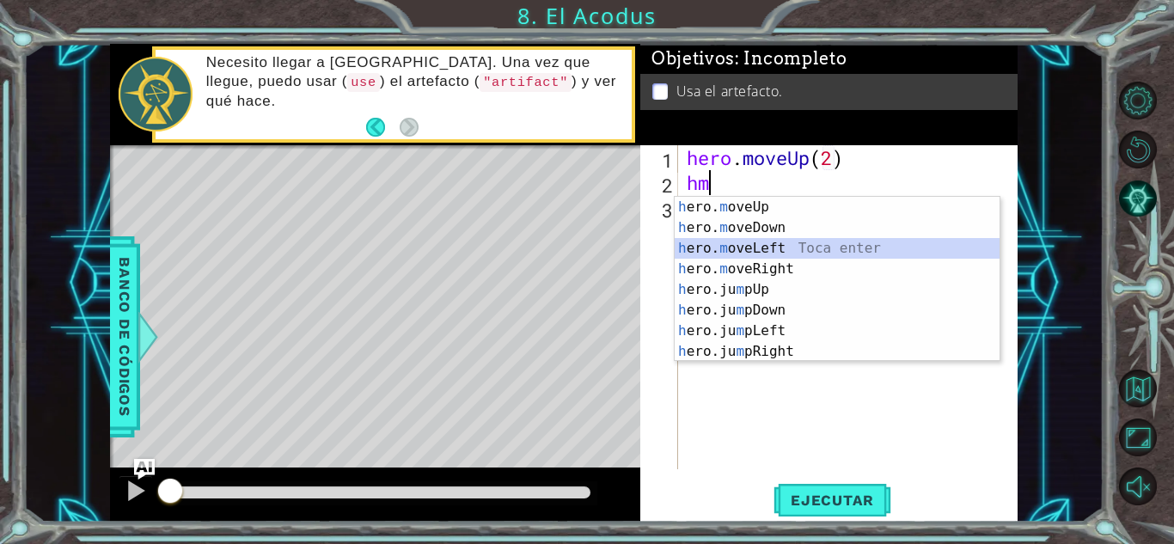
click at [819, 239] on div "h ero. m oveUp Toca enter h ero. m oveDown Toca enter h ero. m oveLeft Toca ent…" at bounding box center [836, 300] width 325 height 206
type textarea "hero.moveLeft(1)"
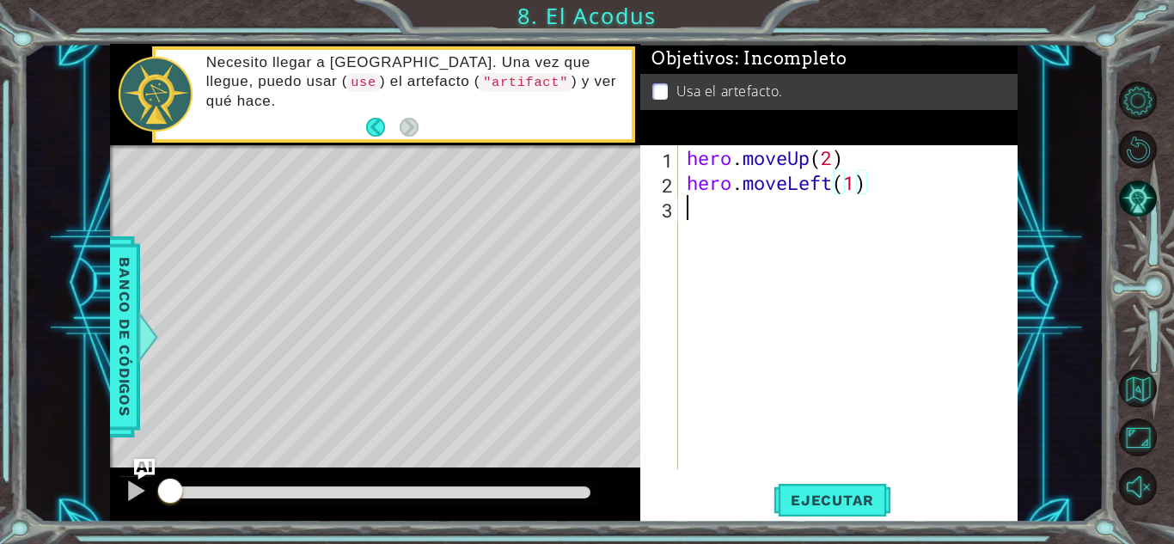
click at [890, 198] on div "hero . moveUp ( 2 ) hero . moveLeft ( 1 )" at bounding box center [852, 332] width 339 height 374
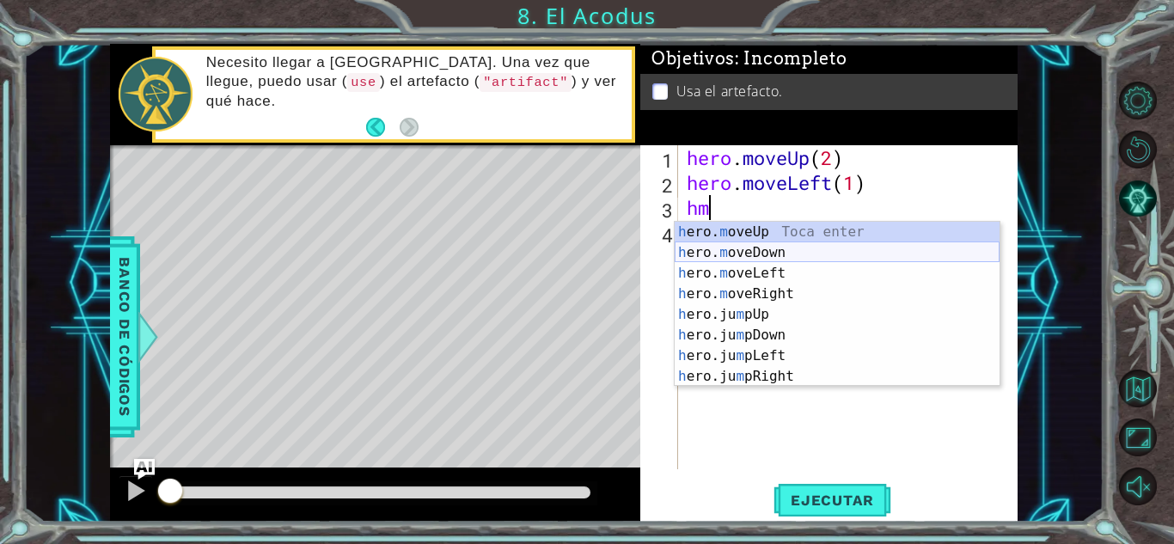
click at [766, 250] on div "h ero. m oveUp Toca enter h ero. m oveDown Toca enter h ero. m oveLeft Toca ent…" at bounding box center [836, 325] width 325 height 206
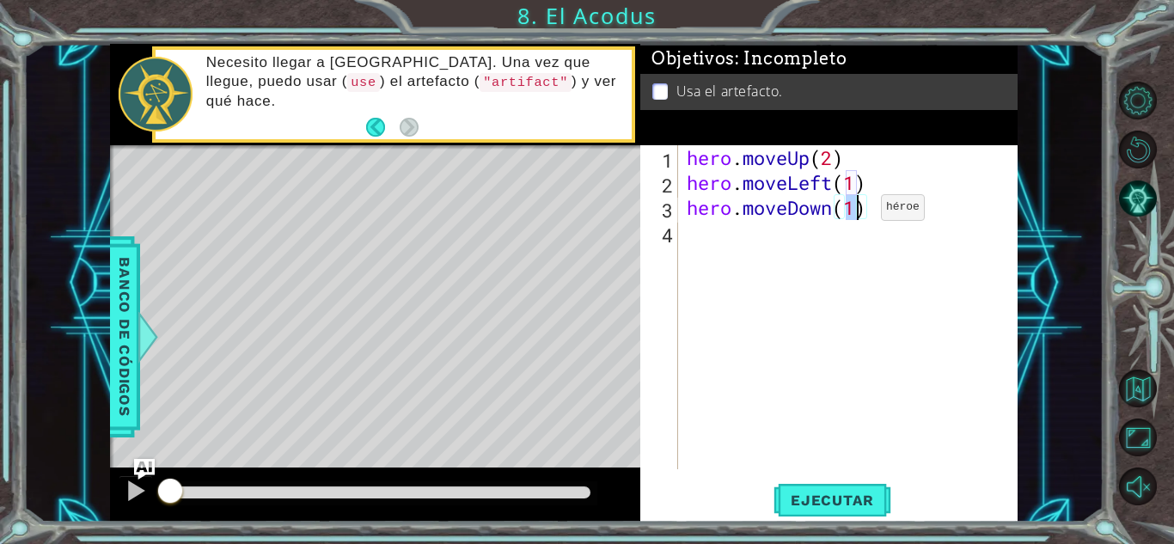
click at [855, 211] on div "hero . moveUp ( 2 ) hero . moveLeft ( 1 ) hero . moveDown ( 1 )" at bounding box center [848, 307] width 330 height 324
type textarea "hero.moveDown(2)"
click at [884, 212] on div "hero . moveUp ( 2 ) hero . moveLeft ( 1 ) hero . moveDown ( 2 )" at bounding box center [852, 332] width 339 height 374
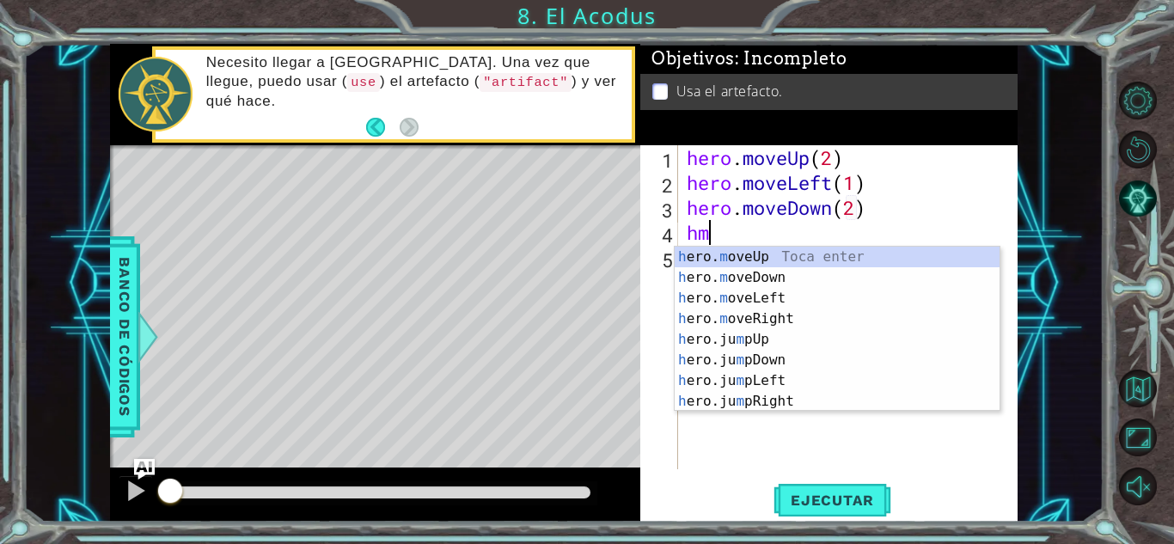
type textarea "hml"
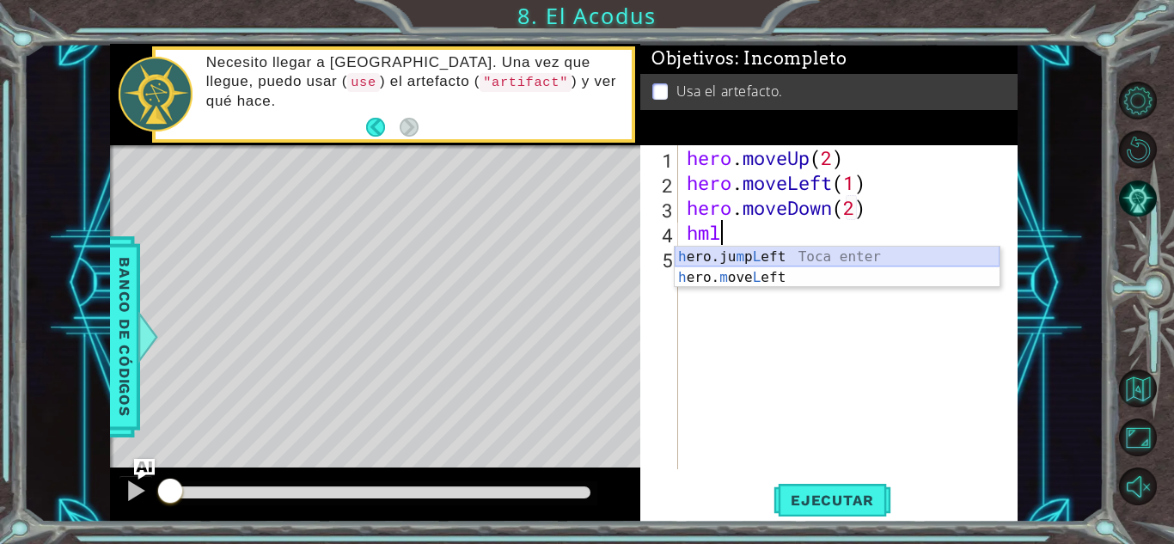
click at [870, 253] on div "h ero.ju m p L eft Toca enter h ero. m ove L eft Toca enter" at bounding box center [836, 288] width 325 height 82
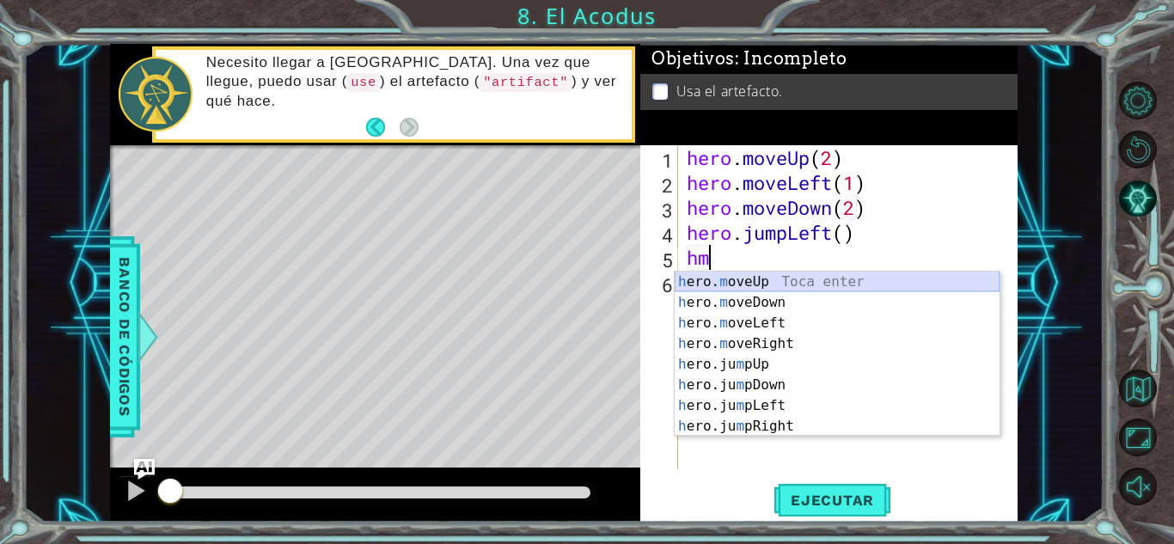
click at [822, 272] on div "h ero. m oveUp Toca enter h ero. m oveDown Toca enter h ero. m oveLeft Toca ent…" at bounding box center [836, 375] width 325 height 206
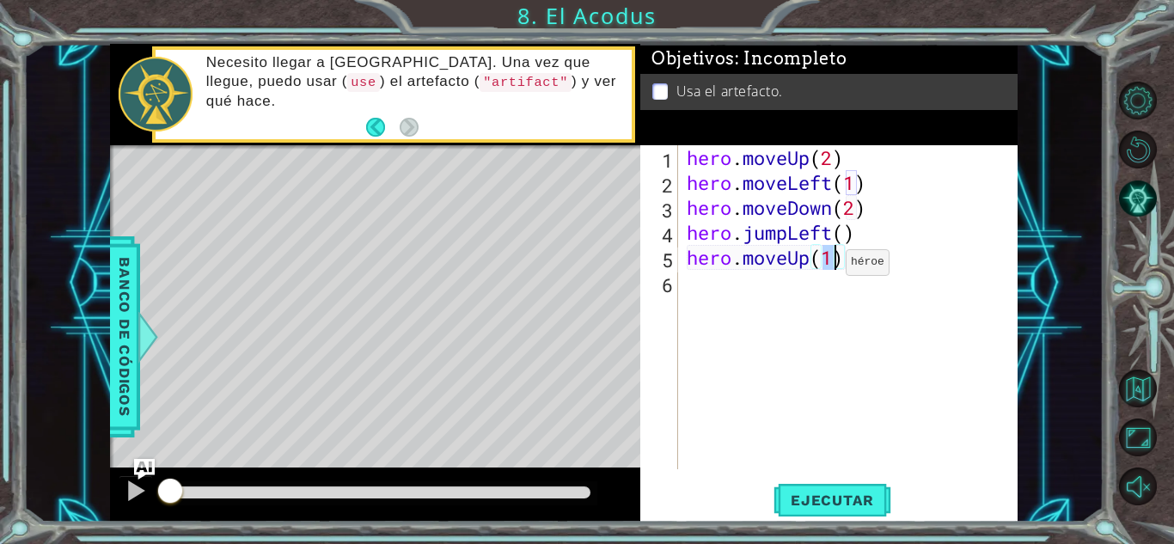
type textarea "hero.moveUp(2)"
click at [894, 258] on div "hero . moveUp ( 2 ) hero . moveLeft ( 1 ) hero . moveDown ( 2 ) hero . jumpLeft…" at bounding box center [852, 332] width 339 height 374
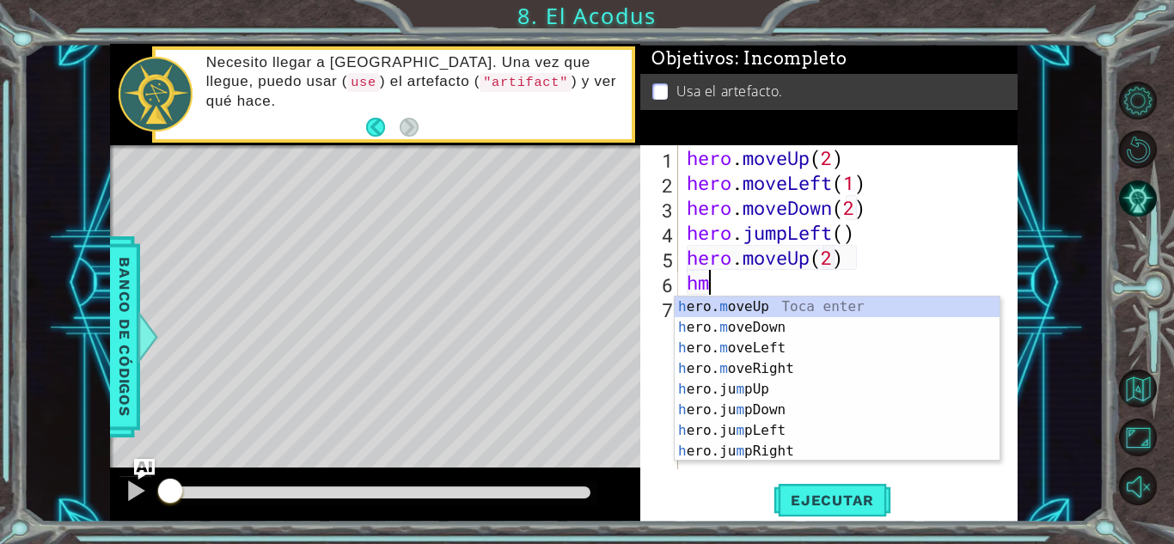
type textarea "hmr"
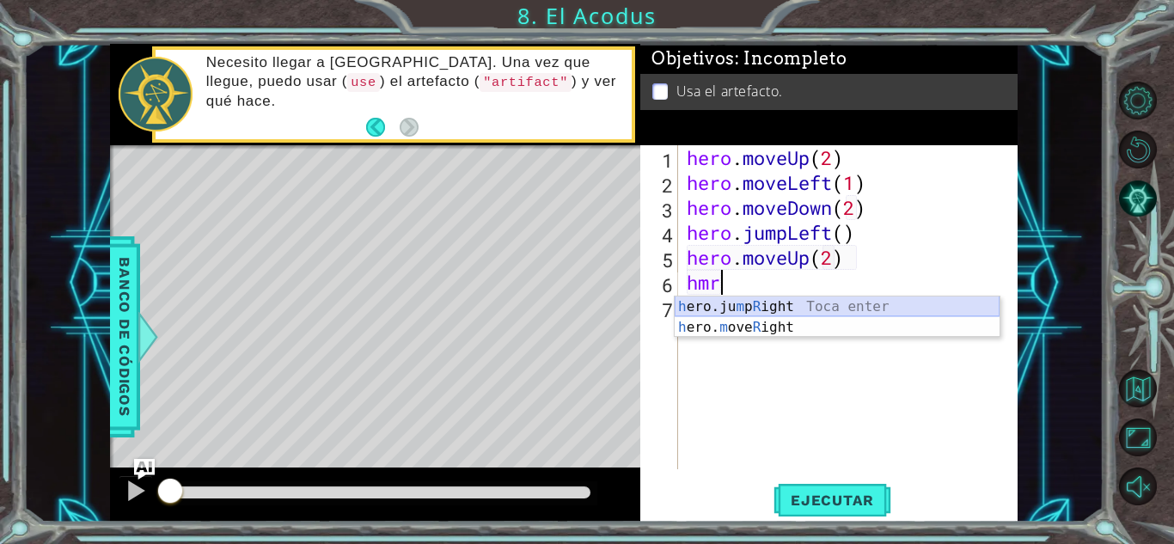
click at [864, 301] on div "h ero.ju m p R ight Toca enter h ero. m ove R ight Toca enter" at bounding box center [836, 337] width 325 height 82
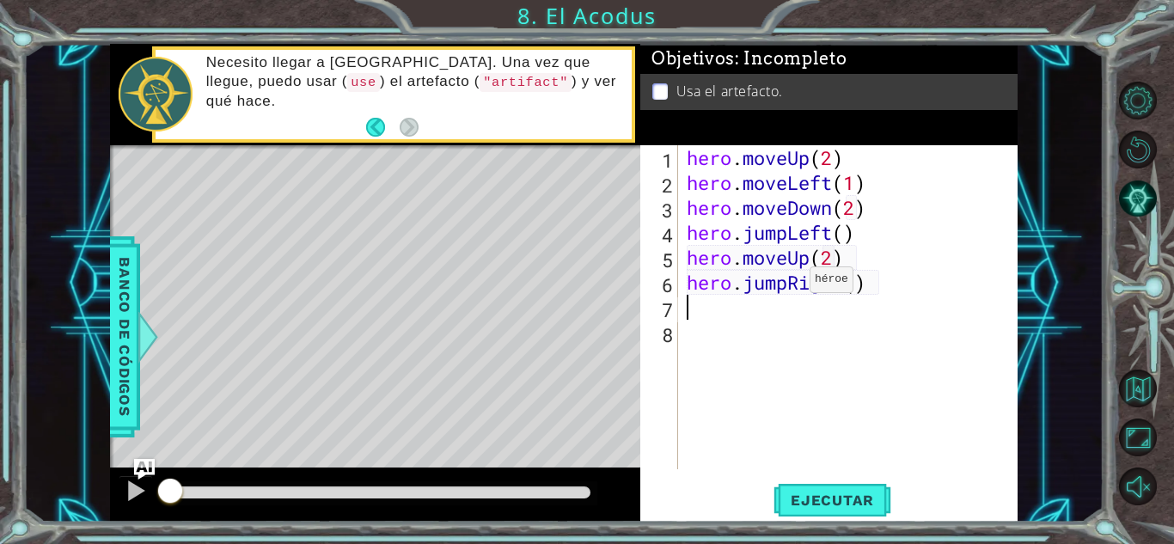
click at [784, 285] on div "hero . moveUp ( 2 ) hero . moveLeft ( 1 ) hero . moveDown ( 2 ) hero . jumpLeft…" at bounding box center [852, 332] width 339 height 374
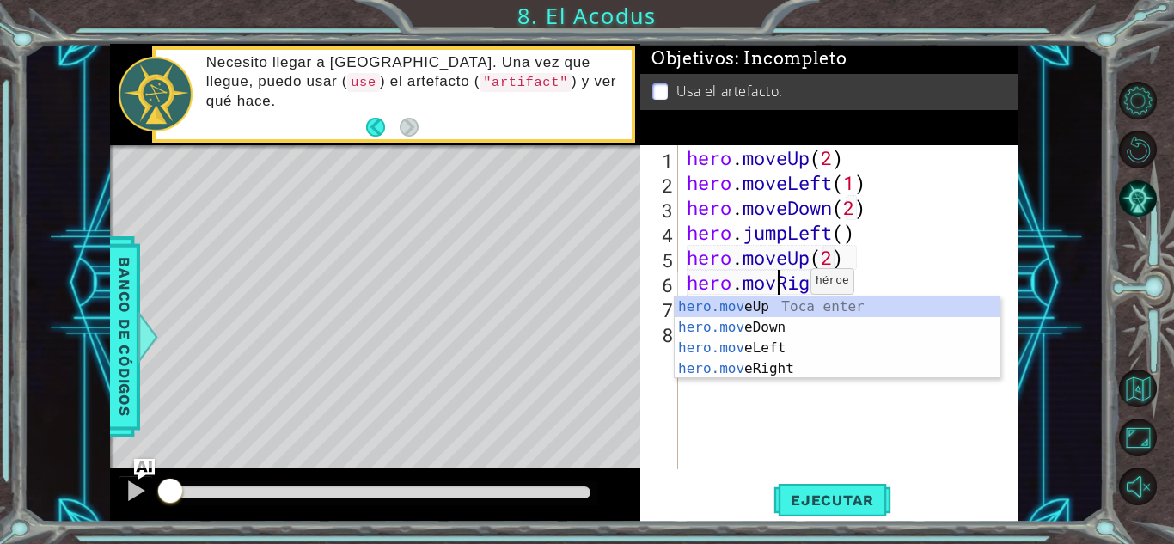
type textarea "hero.moveRight()"
click at [890, 287] on div "hero . moveUp ( 2 ) hero . moveLeft ( 1 ) hero . moveDown ( 2 ) hero . jumpLeft…" at bounding box center [852, 332] width 339 height 374
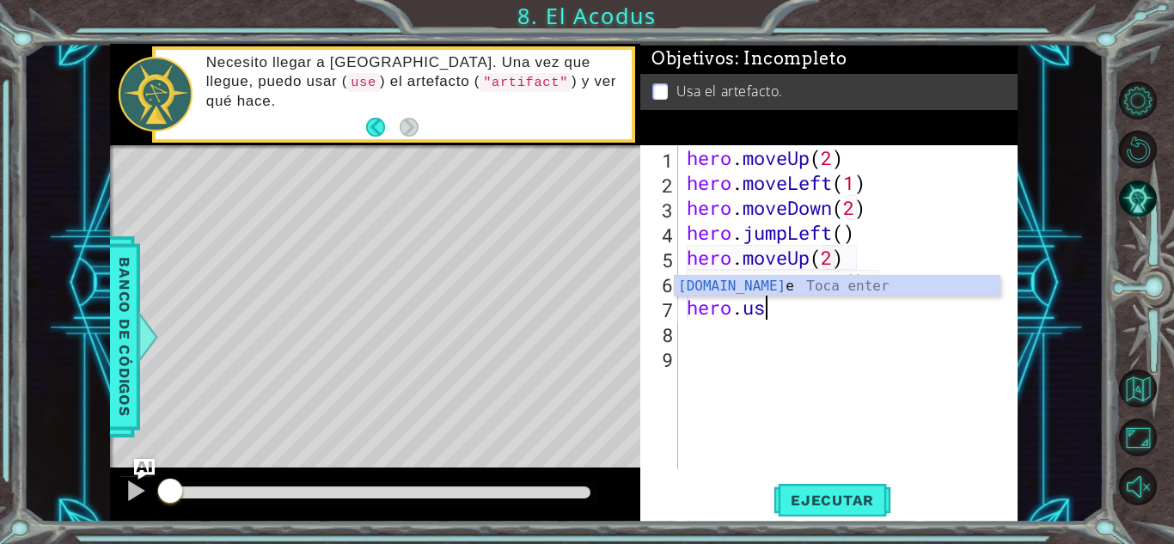
scroll to position [0, 3]
click at [763, 290] on div "[DOMAIN_NAME] e Toca enter" at bounding box center [836, 307] width 325 height 62
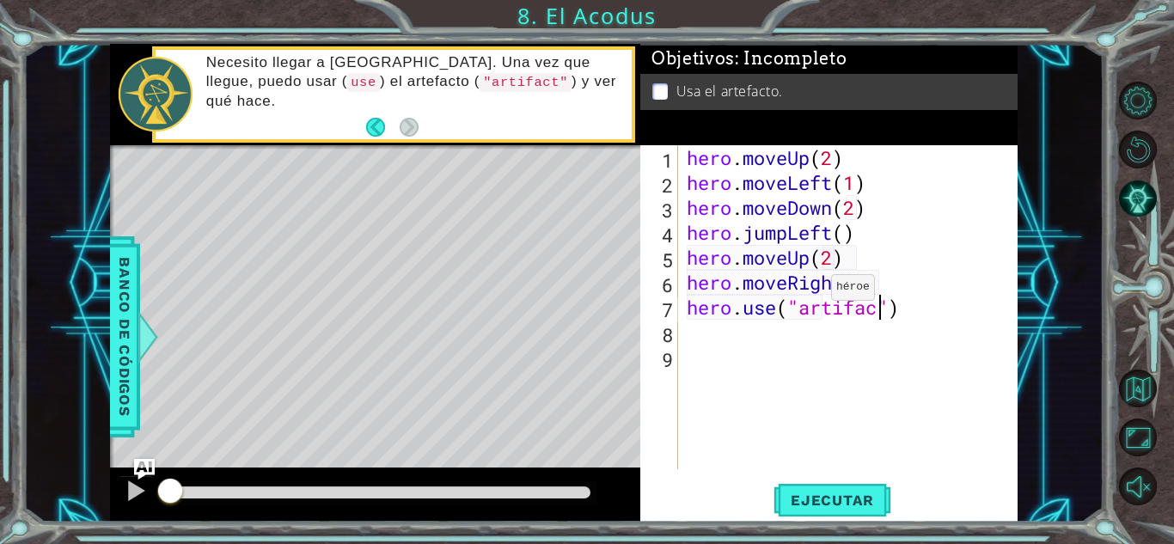
scroll to position [0, 9]
type textarea "hero.use("artifact")"
click at [843, 485] on button "Ejecutar" at bounding box center [832, 500] width 118 height 38
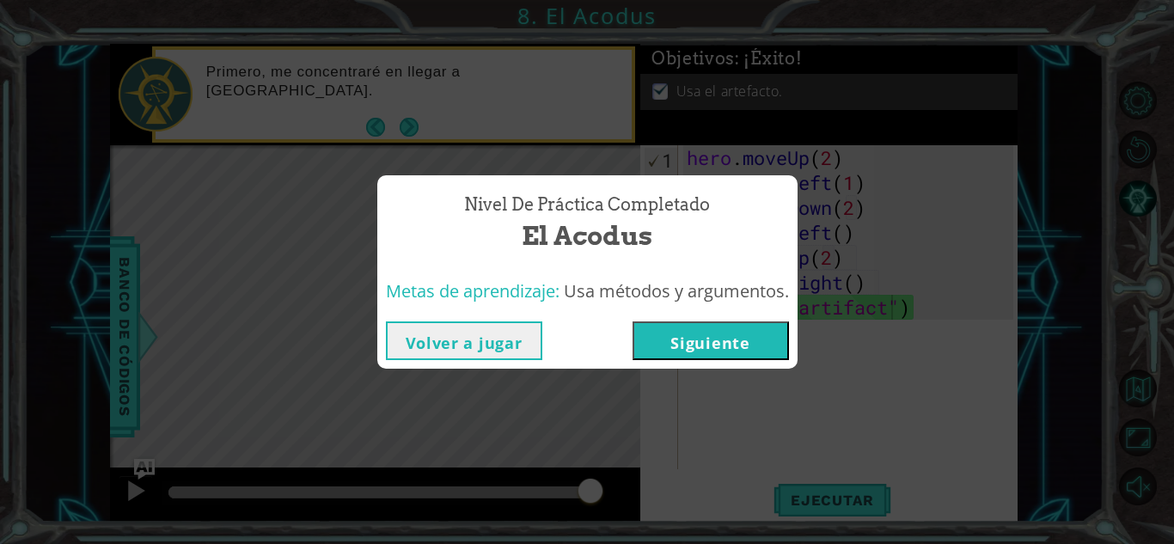
click at [654, 343] on button "Siguiente" at bounding box center [710, 340] width 156 height 39
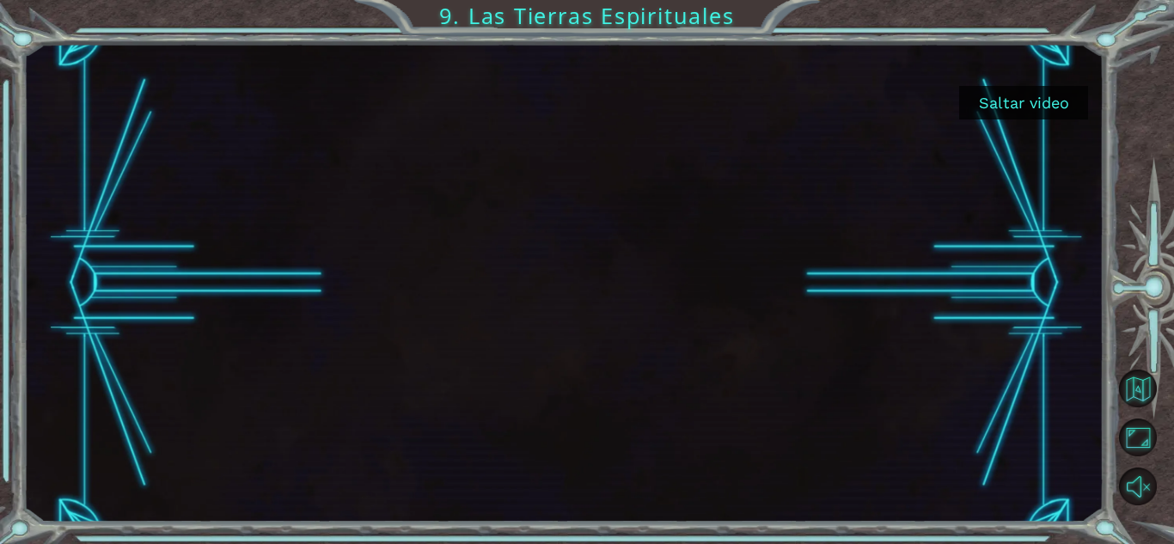
click at [1055, 94] on button "Saltar video" at bounding box center [1023, 103] width 129 height 34
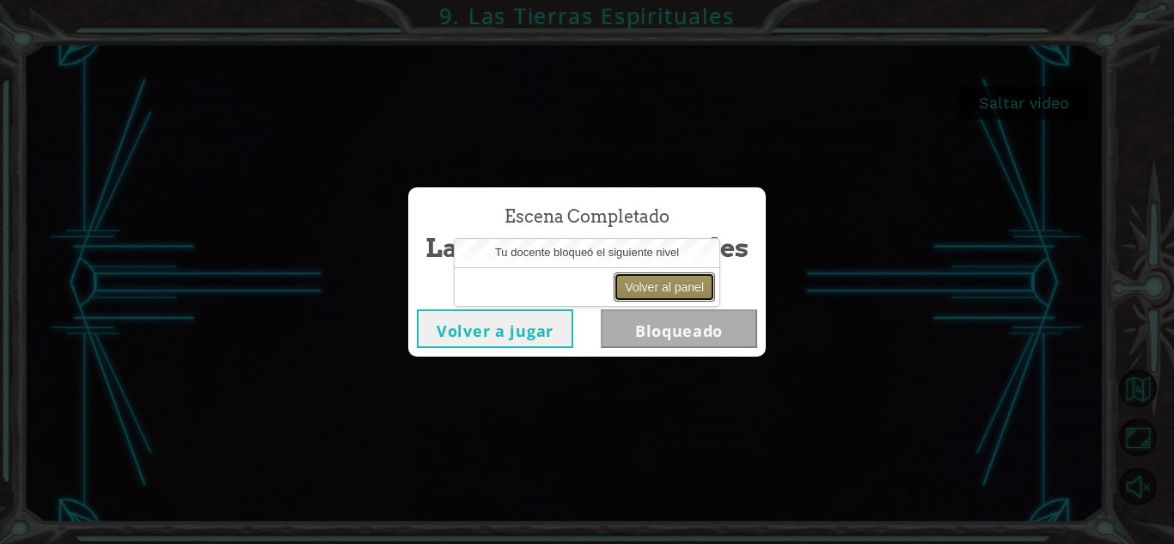
click at [640, 284] on button "Volver al panel" at bounding box center [663, 286] width 101 height 29
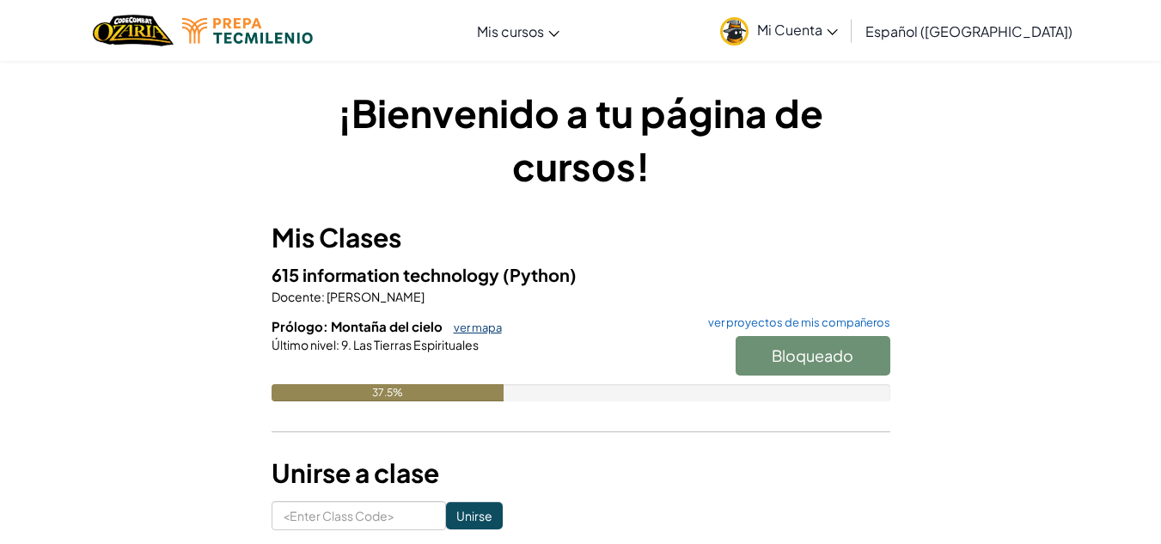
click at [462, 326] on link "ver mapa" at bounding box center [473, 327] width 57 height 14
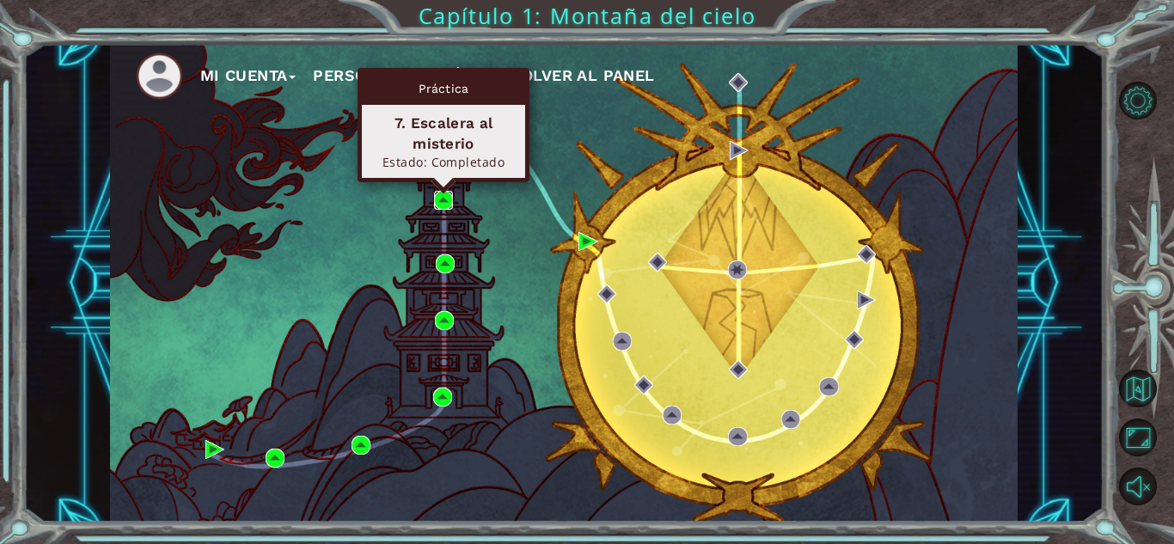
click at [447, 210] on img at bounding box center [443, 200] width 19 height 19
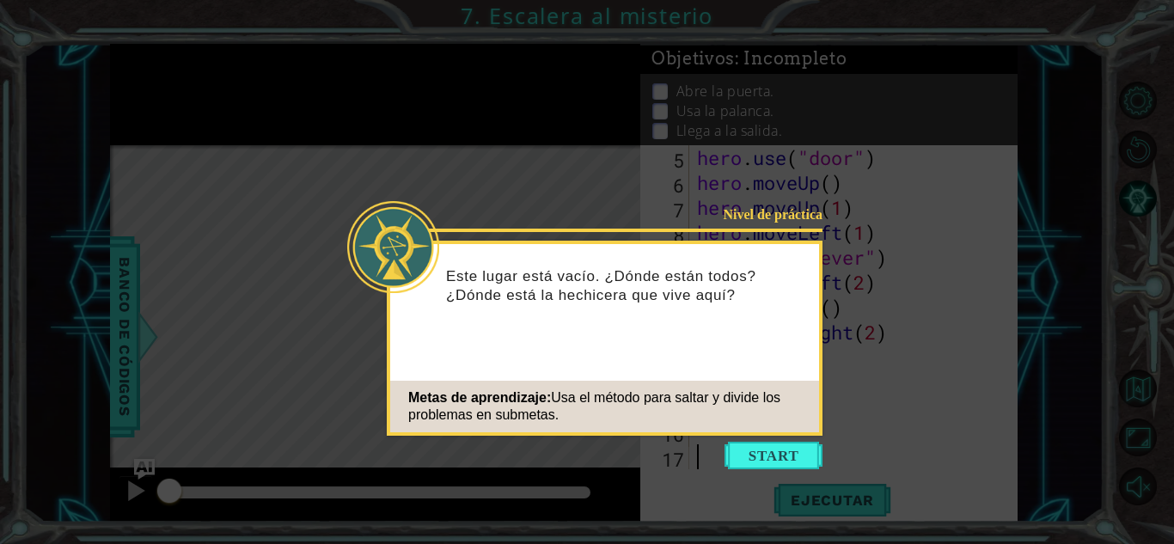
scroll to position [100, 0]
click at [734, 465] on button "Start" at bounding box center [773, 455] width 98 height 27
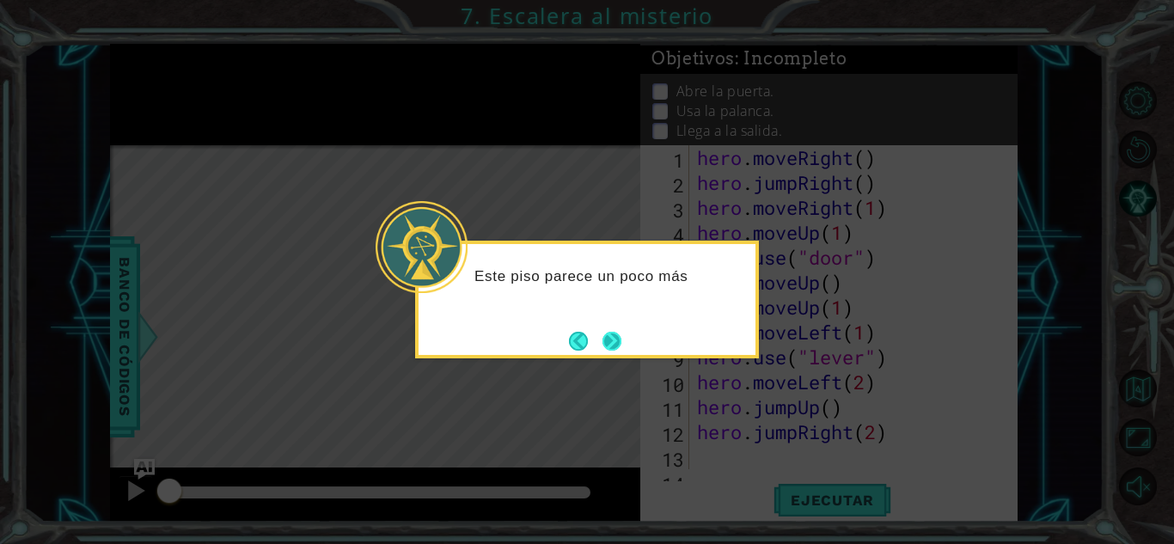
click at [612, 341] on button "Next" at bounding box center [611, 341] width 19 height 19
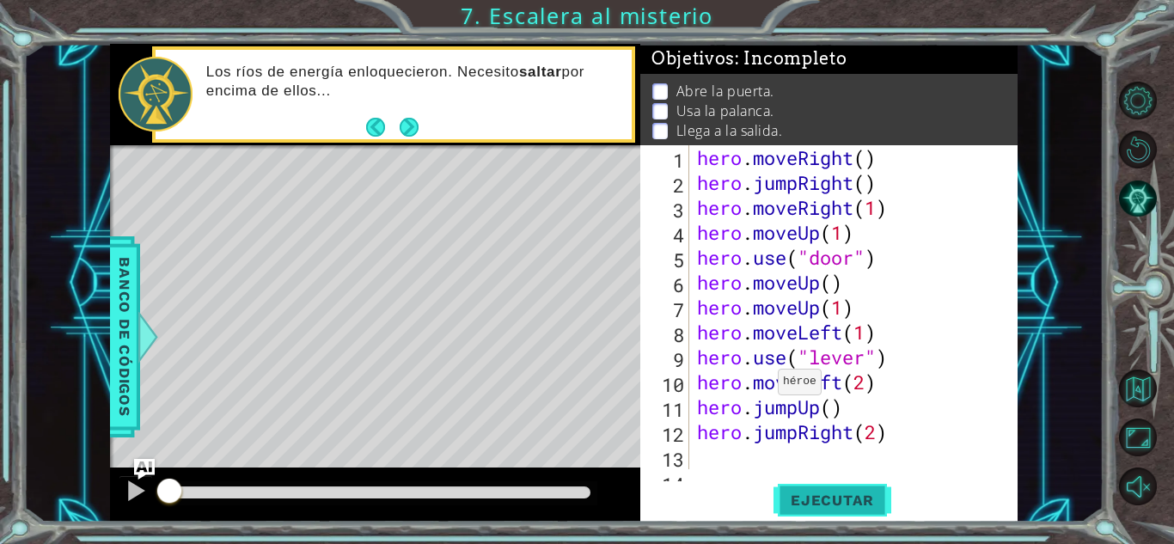
click at [842, 502] on span "Ejecutar" at bounding box center [832, 499] width 118 height 17
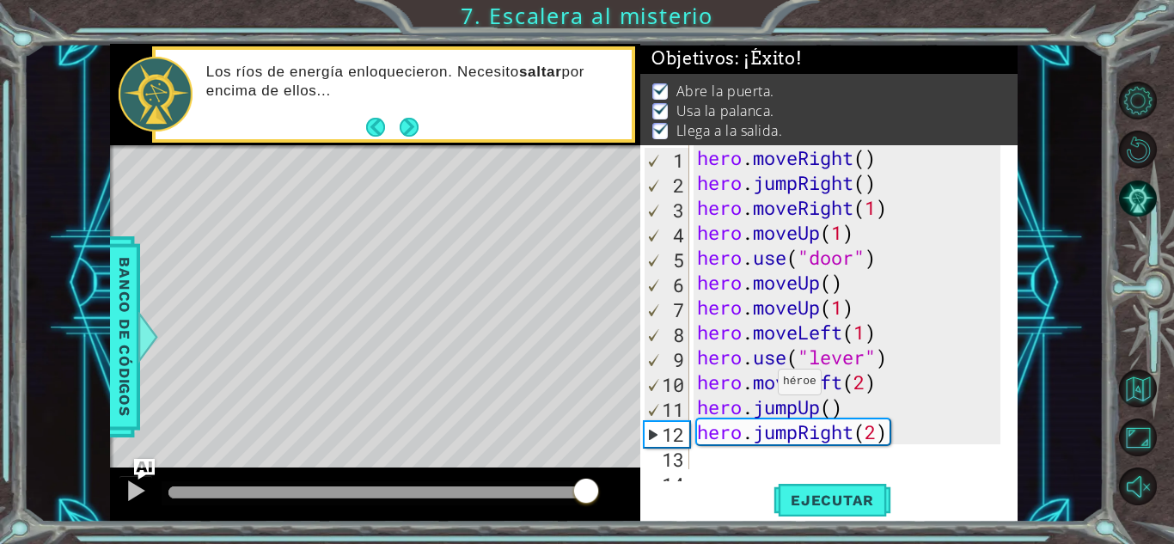
drag, startPoint x: 227, startPoint y: 496, endPoint x: 631, endPoint y: 471, distance: 404.6
click at [630, 471] on div at bounding box center [375, 494] width 530 height 55
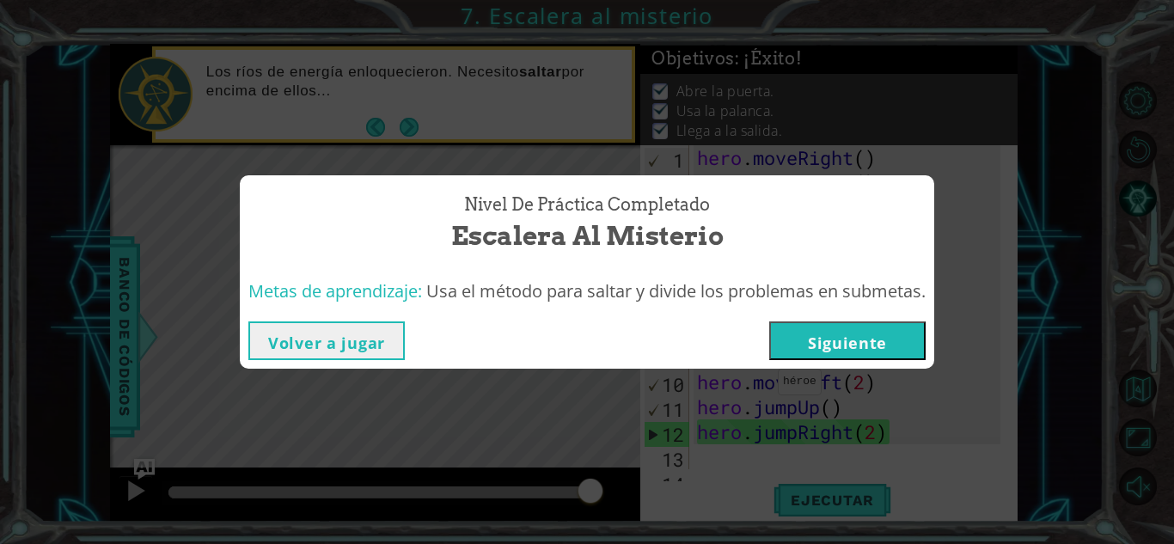
click at [364, 345] on button "Volver a jugar" at bounding box center [326, 340] width 156 height 39
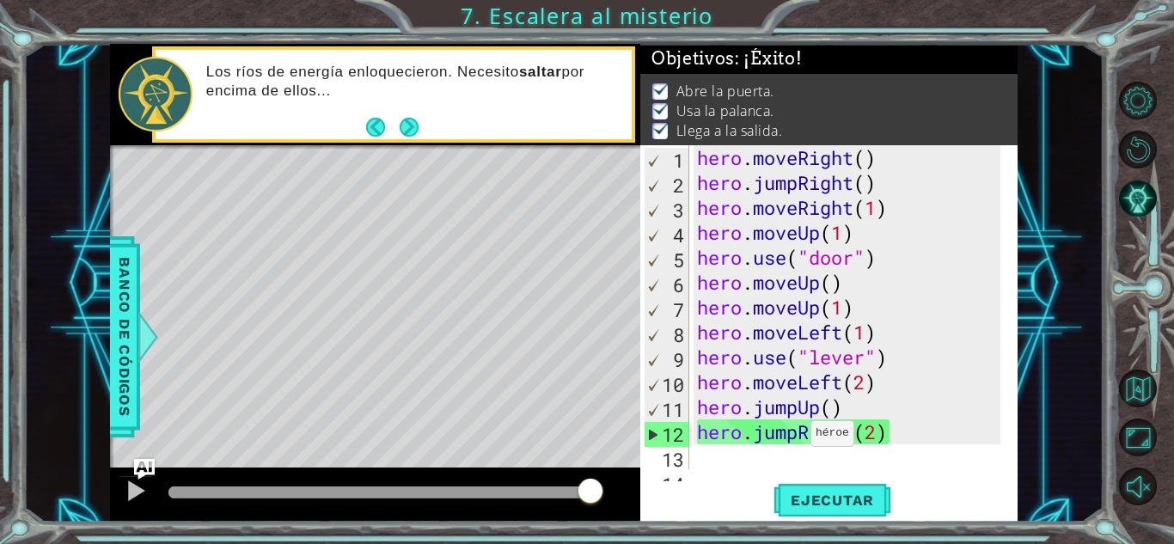
click at [795, 436] on div "hero . moveRight ( ) hero . jumpRight ( ) hero . moveRight ( 1 ) hero . moveUp …" at bounding box center [850, 332] width 315 height 374
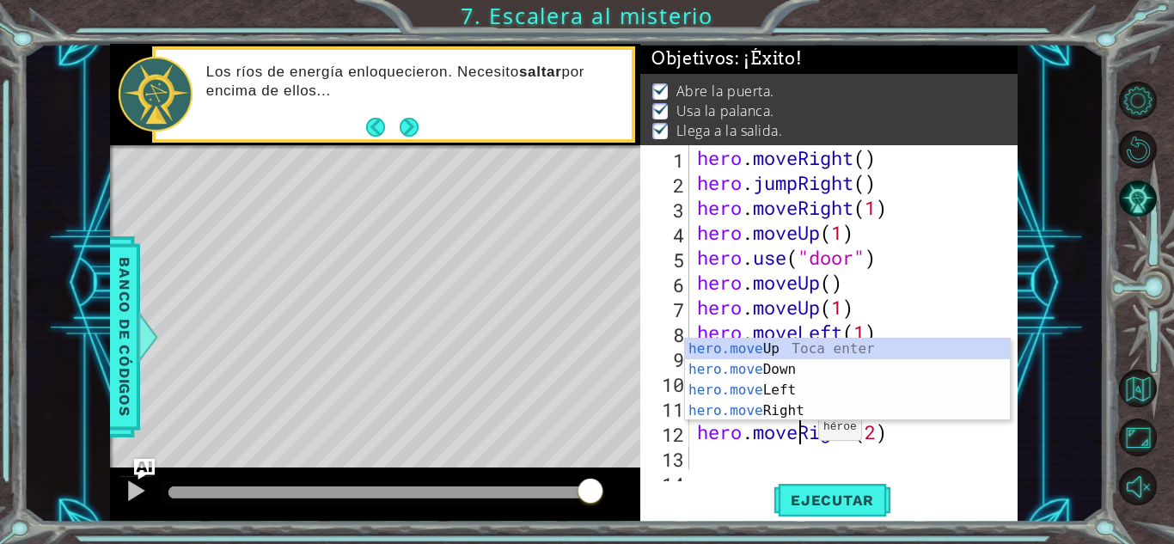
scroll to position [0, 4]
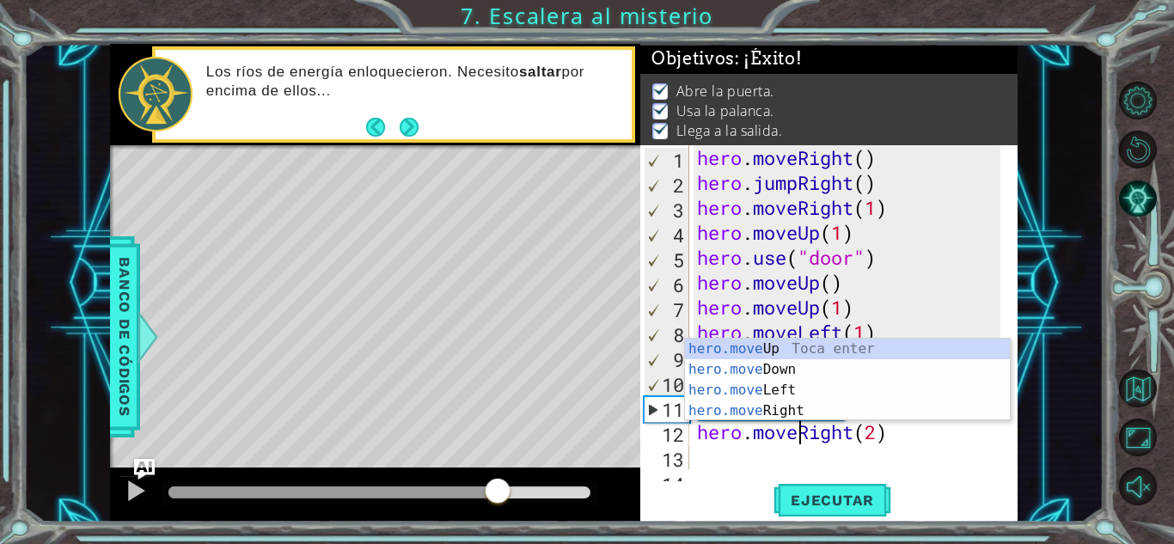
drag, startPoint x: 591, startPoint y: 479, endPoint x: 497, endPoint y: 480, distance: 93.7
click at [497, 480] on div at bounding box center [497, 492] width 31 height 31
click at [871, 442] on div "hero . moveRight ( ) hero . jumpRight ( ) hero . moveRight ( 1 ) hero . moveUp …" at bounding box center [850, 332] width 315 height 374
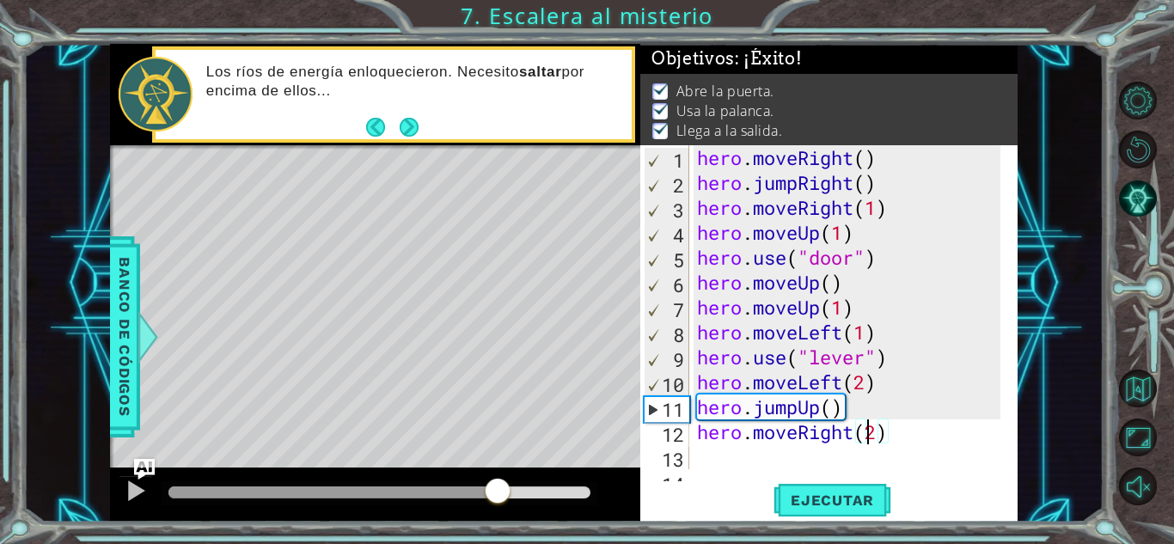
click at [854, 415] on div "hero . moveRight ( ) hero . jumpRight ( ) hero . moveRight ( 1 ) hero . moveUp …" at bounding box center [850, 332] width 315 height 374
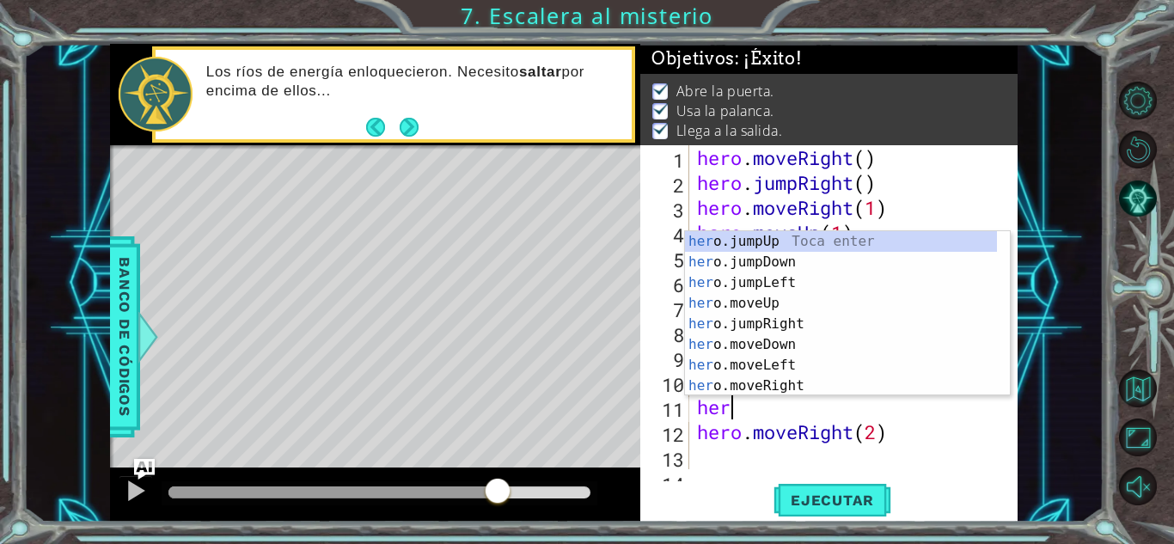
scroll to position [0, 0]
type textarea "h"
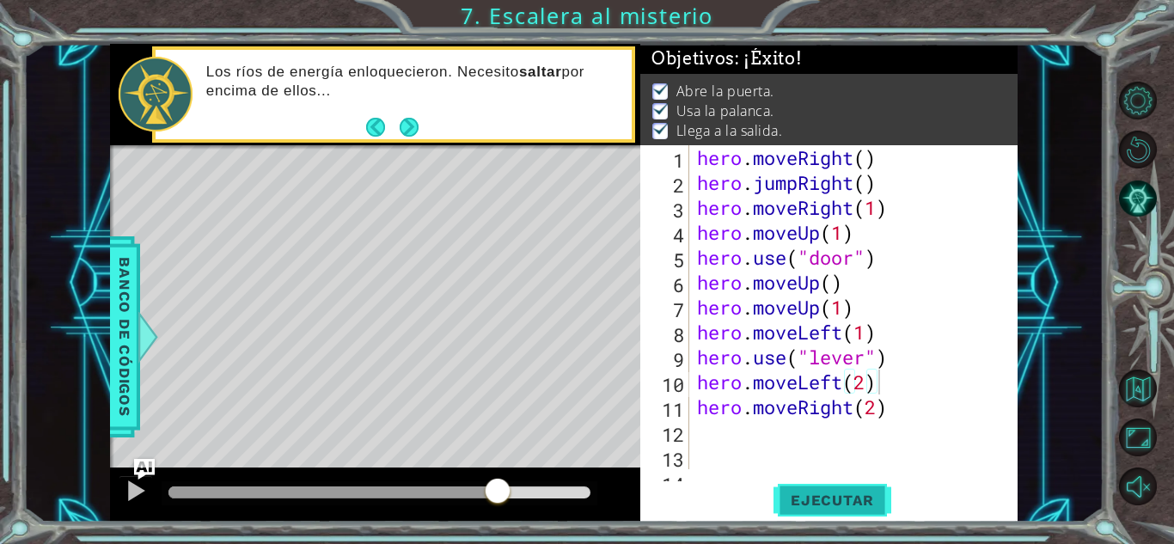
click at [783, 506] on span "Ejecutar" at bounding box center [832, 499] width 118 height 17
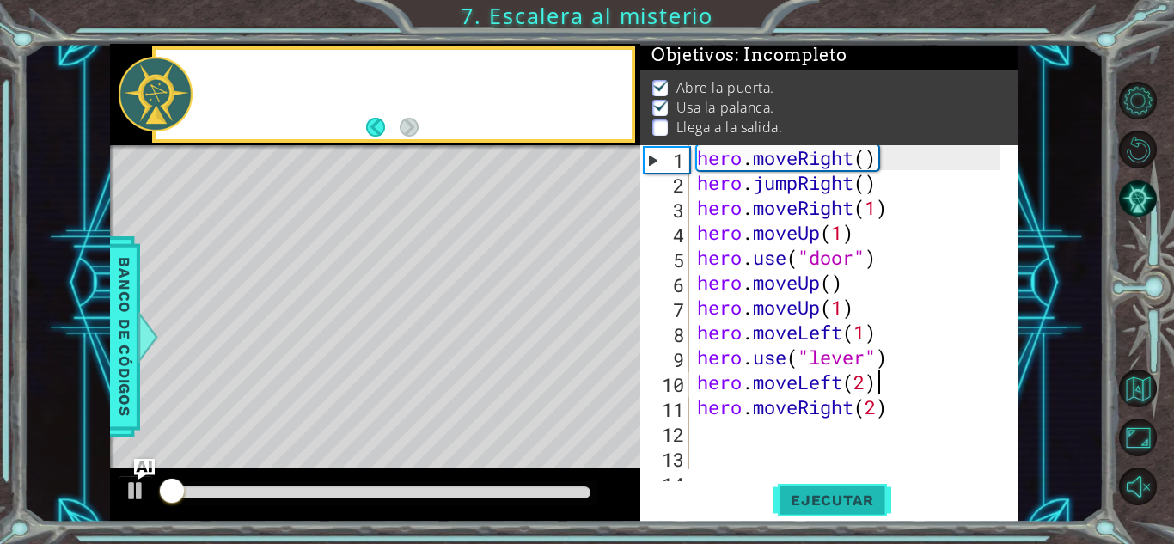
scroll to position [13, 0]
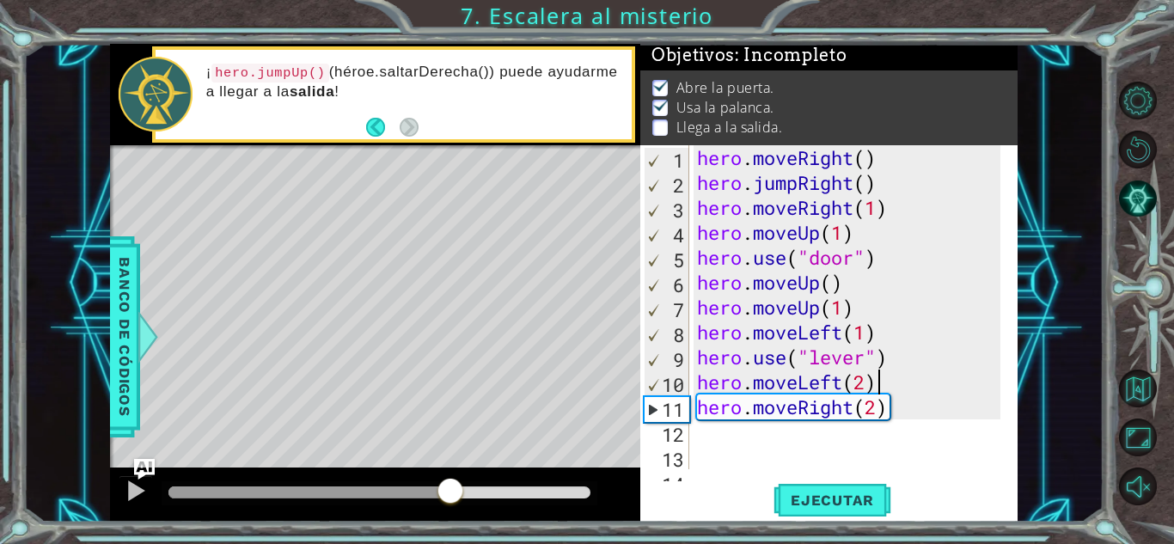
drag, startPoint x: 257, startPoint y: 487, endPoint x: 451, endPoint y: 473, distance: 194.7
click at [451, 473] on div at bounding box center [375, 494] width 530 height 55
click at [134, 483] on div at bounding box center [136, 490] width 22 height 22
click at [905, 412] on div "hero . moveRight ( ) hero . jumpRight ( ) hero . moveRight ( 1 ) hero . moveUp …" at bounding box center [850, 332] width 315 height 374
click at [853, 407] on div "hero . moveRight ( ) hero . jumpRight ( ) hero . moveRight ( 1 ) hero . moveUp …" at bounding box center [850, 332] width 315 height 374
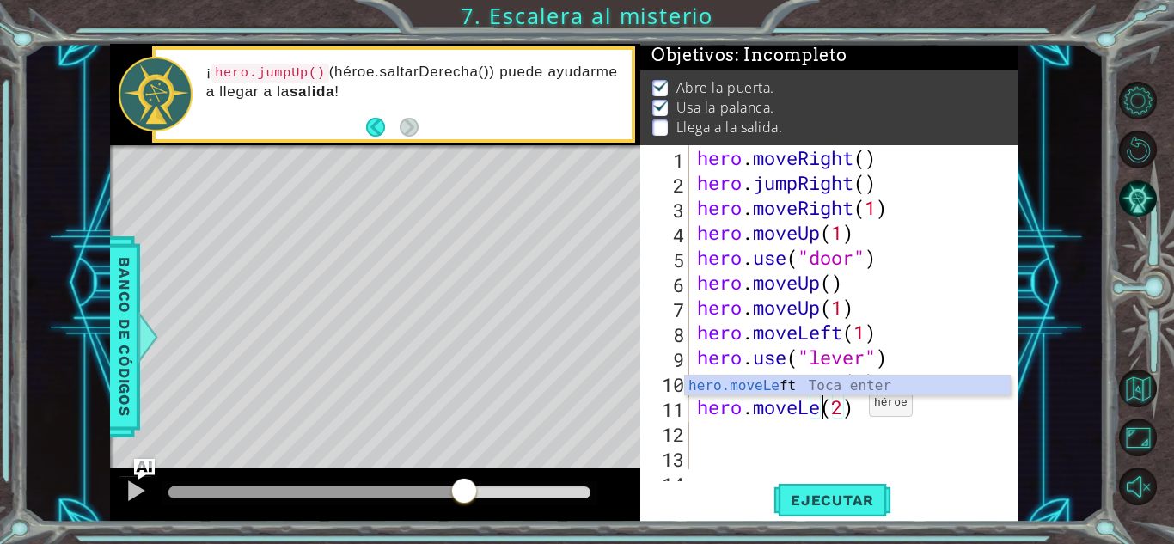
scroll to position [0, 6]
type textarea "hero.moveLeft(2)"
click at [853, 425] on div "hero . moveRight ( ) hero . jumpRight ( ) hero . moveRight ( 1 ) hero . moveUp …" at bounding box center [850, 332] width 315 height 374
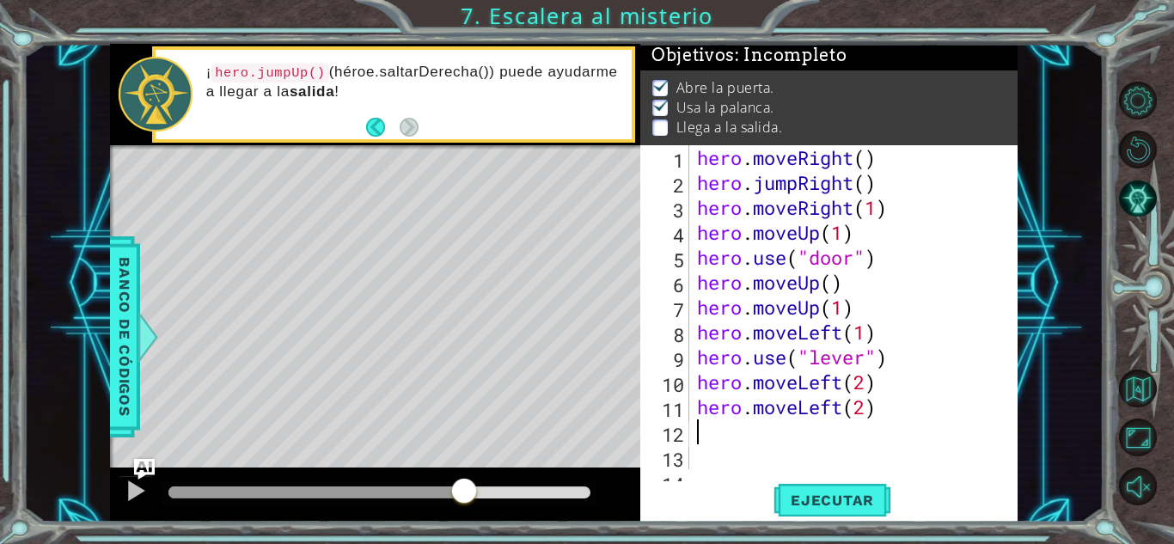
scroll to position [0, 0]
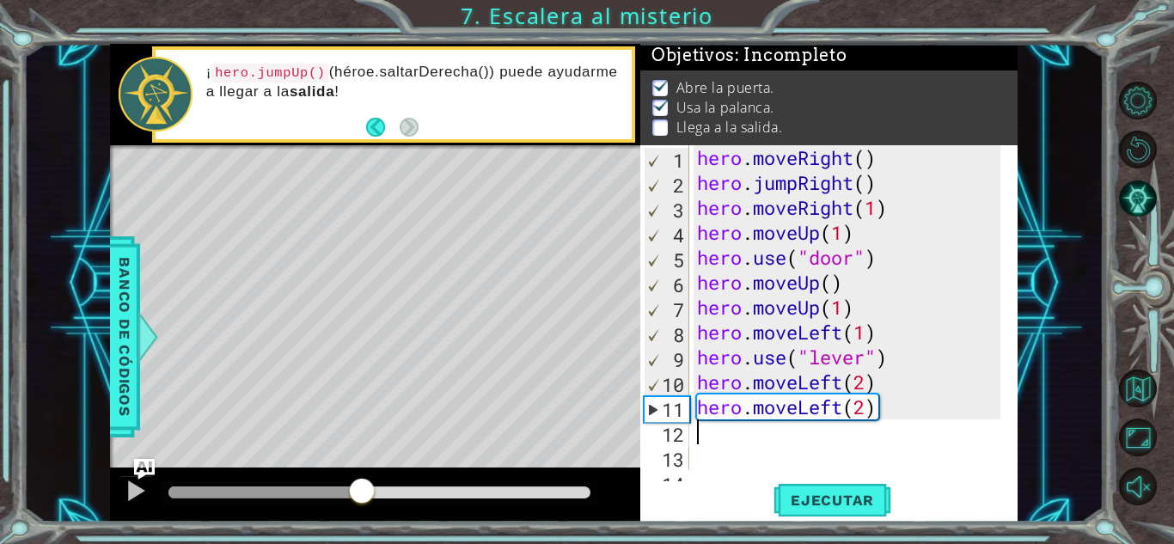
drag, startPoint x: 457, startPoint y: 497, endPoint x: 362, endPoint y: 485, distance: 96.1
click at [362, 485] on div at bounding box center [361, 492] width 31 height 31
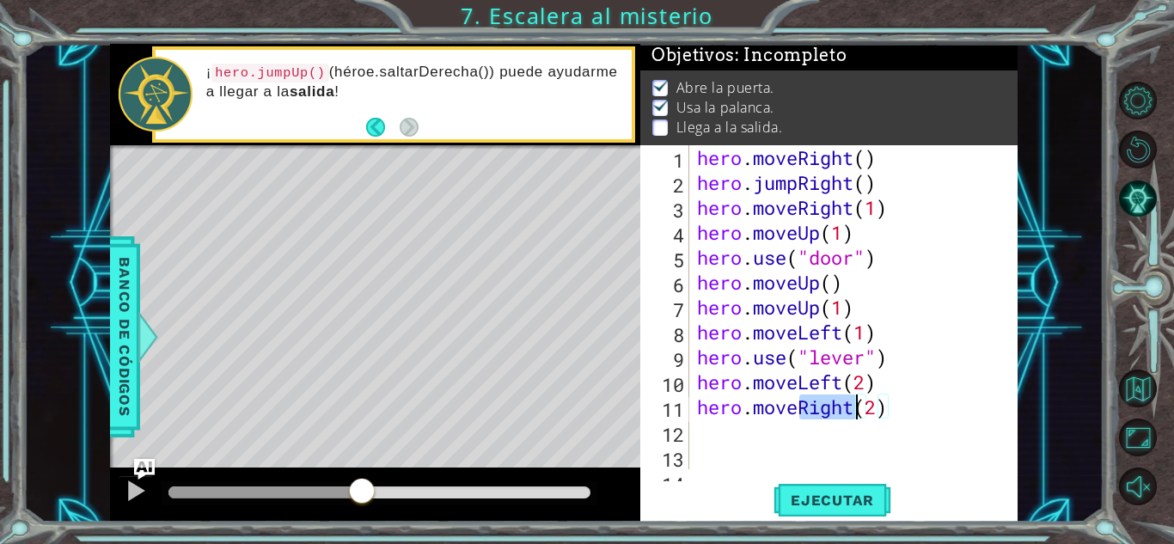
type textarea "hero.moveLeft(2)"
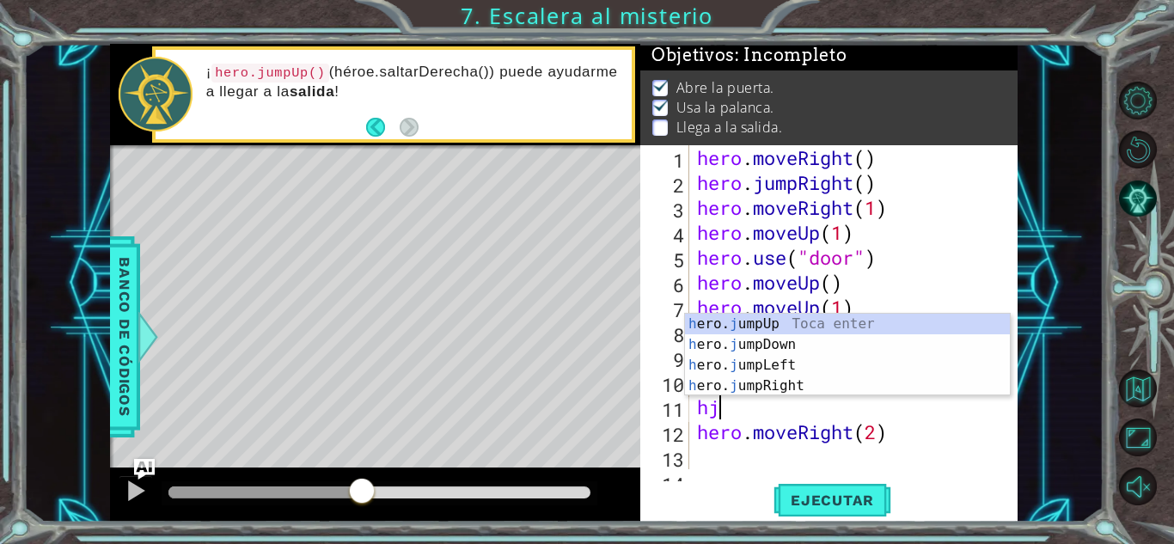
type textarea "hju"
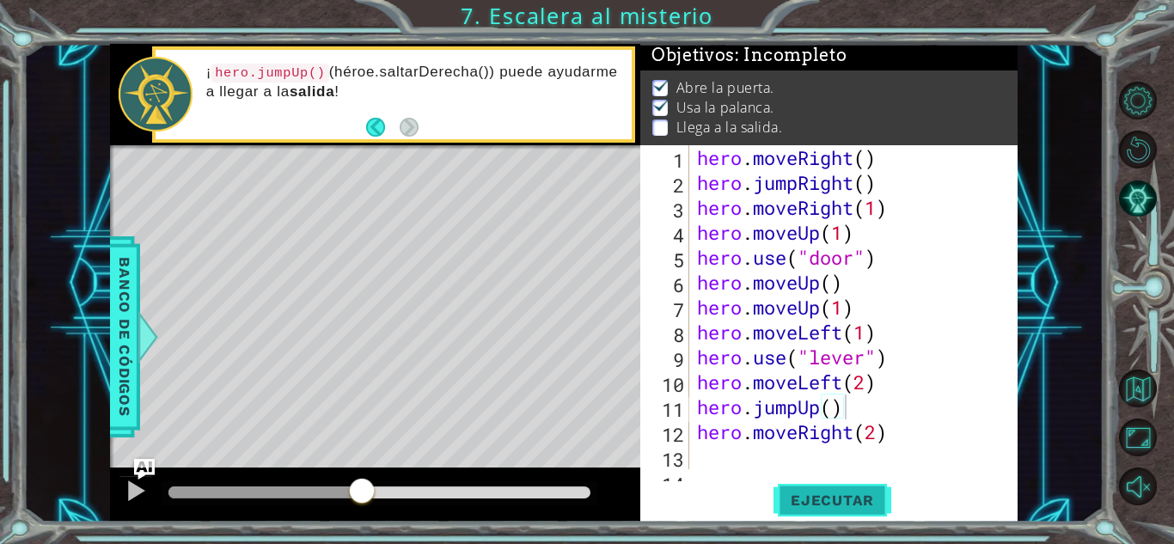
click at [809, 502] on span "Ejecutar" at bounding box center [832, 499] width 118 height 17
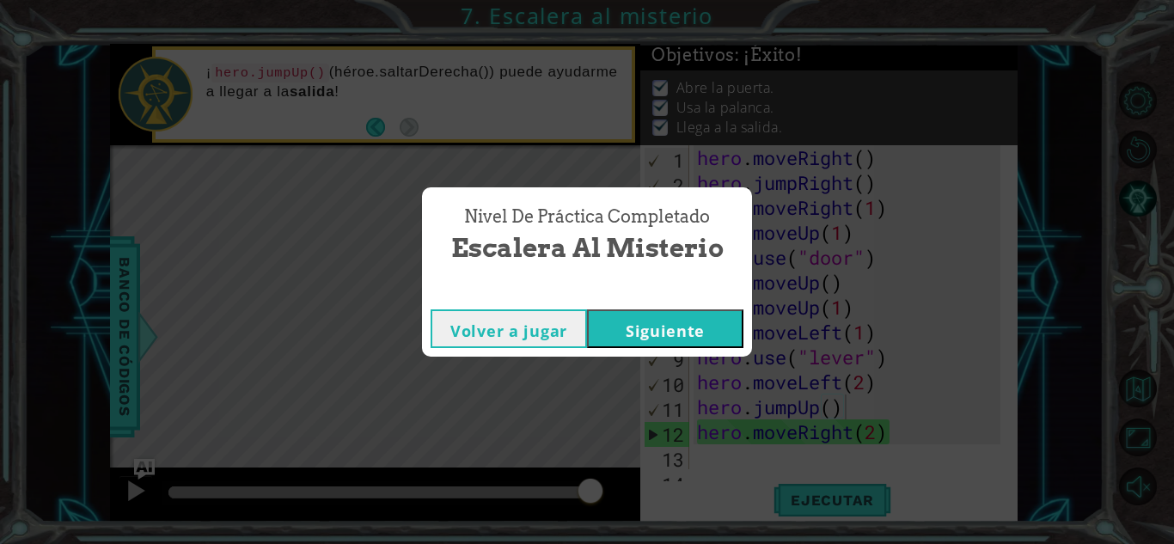
click at [535, 314] on button "Volver a jugar" at bounding box center [508, 328] width 156 height 39
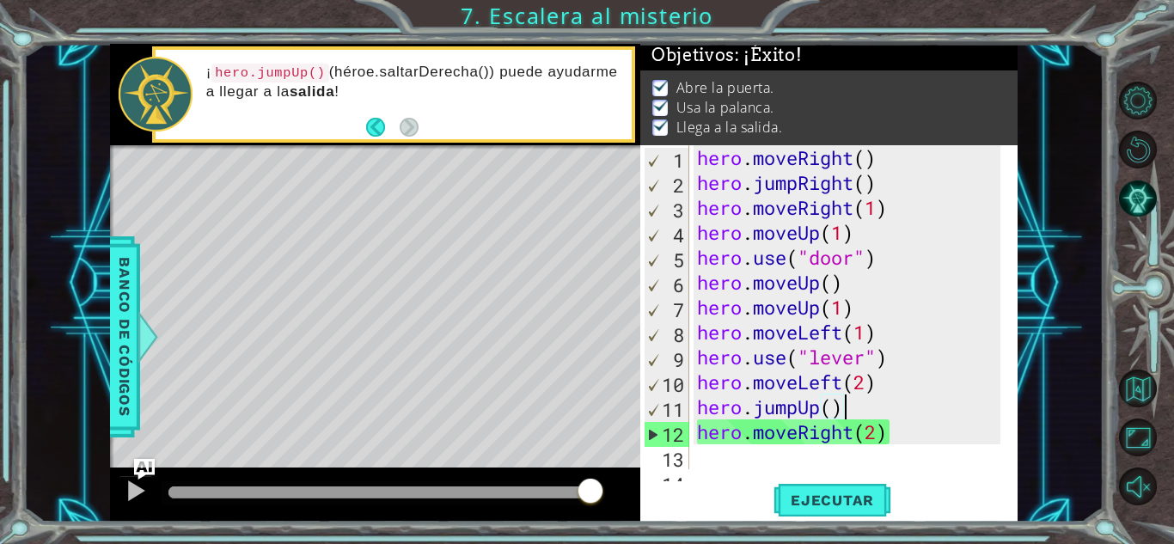
click at [894, 304] on div "hero . moveRight ( ) hero . jumpRight ( ) hero . moveRight ( 1 ) hero . moveUp …" at bounding box center [850, 332] width 315 height 374
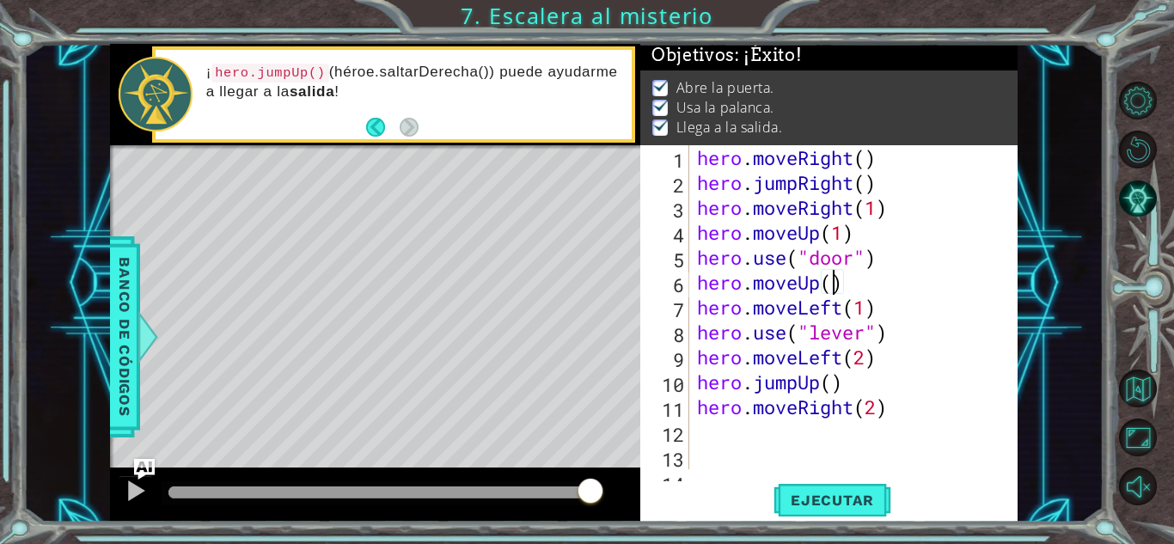
scroll to position [0, 6]
type textarea "hero.moveUp(2)"
click at [842, 481] on button "Ejecutar" at bounding box center [832, 500] width 118 height 38
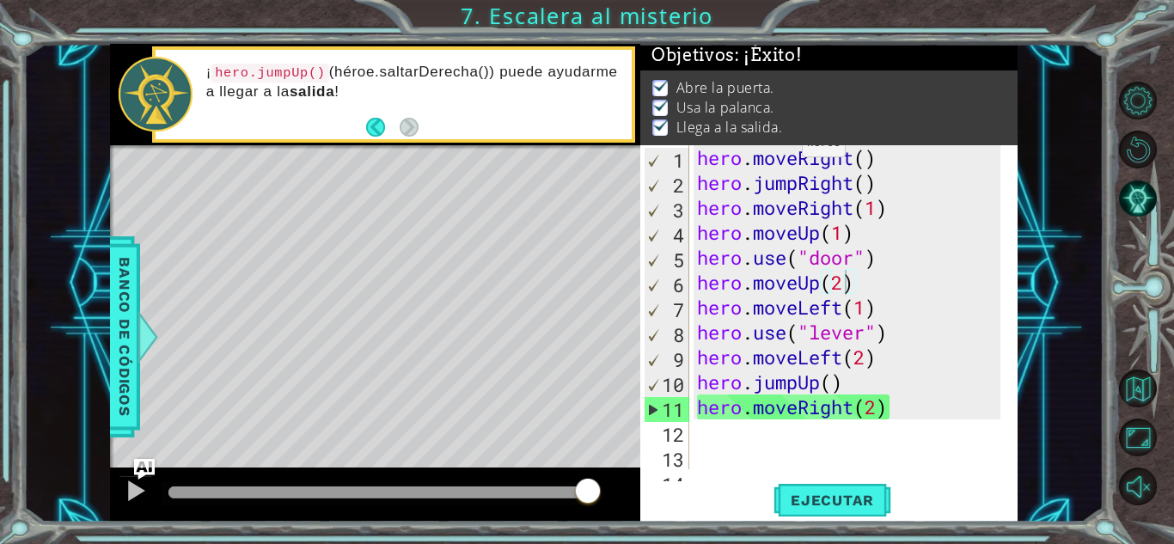
click at [0, 0] on div "Nivel de práctica Completado Escalera al misterio Volver a jugar Cargando..." at bounding box center [0, 0] width 0 height 0
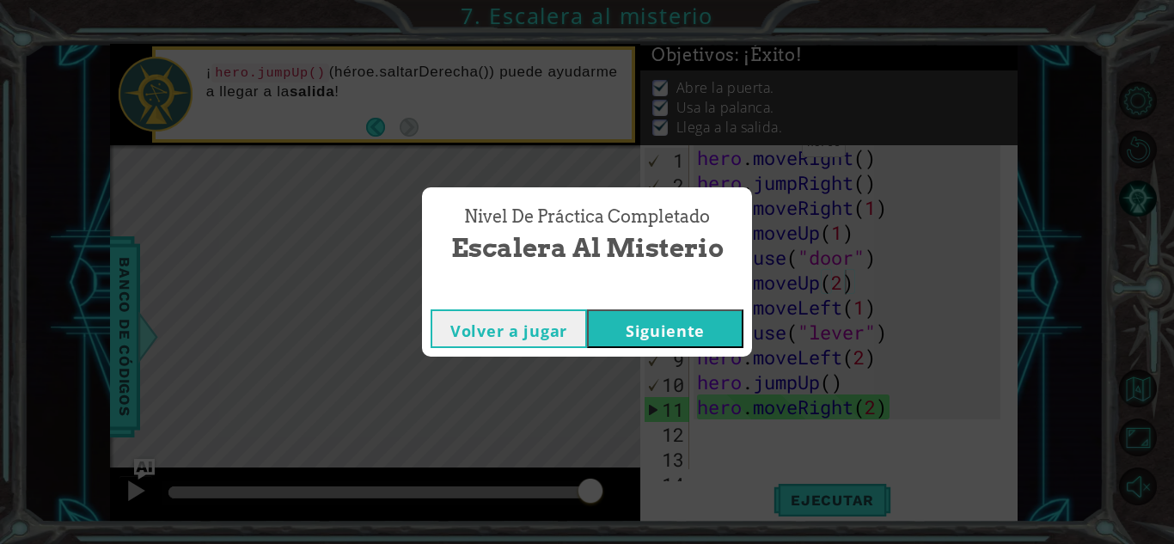
click at [522, 324] on button "Volver a jugar" at bounding box center [508, 328] width 156 height 39
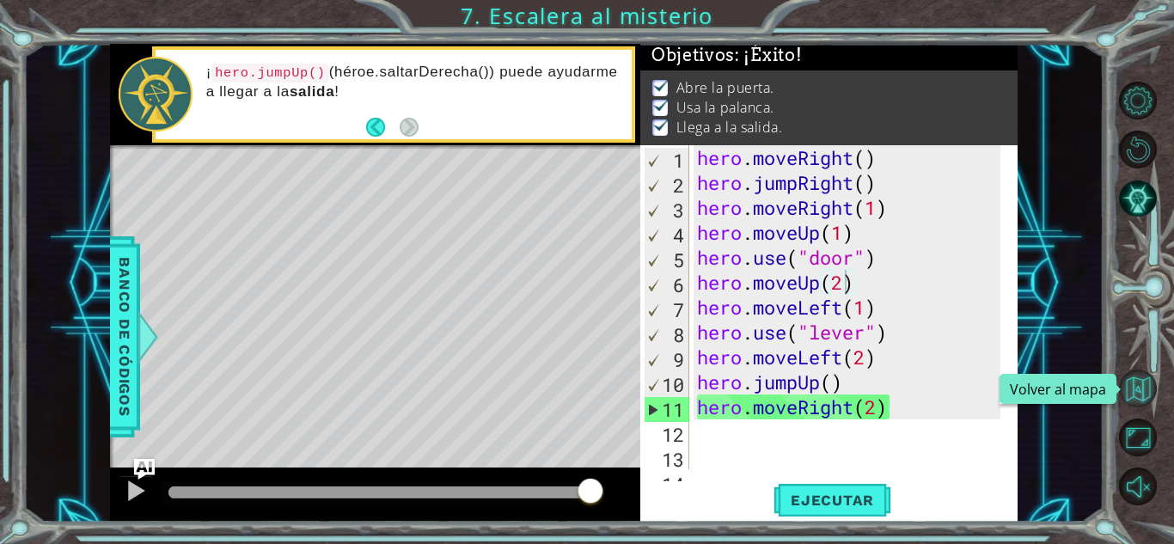
click at [1144, 384] on button "Volver al mapa" at bounding box center [1138, 388] width 38 height 38
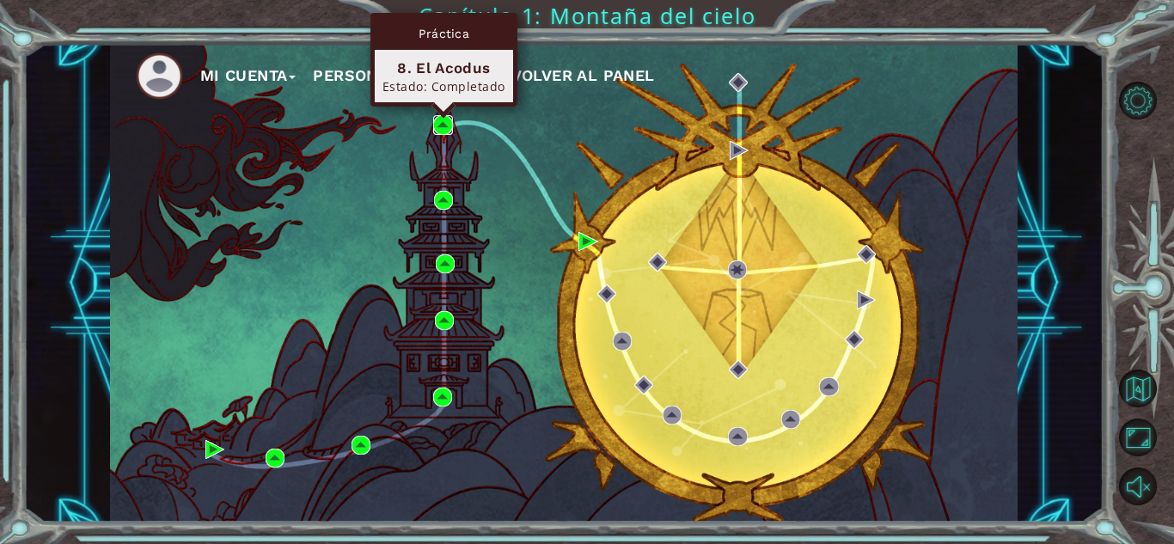
click at [436, 126] on img at bounding box center [442, 124] width 19 height 19
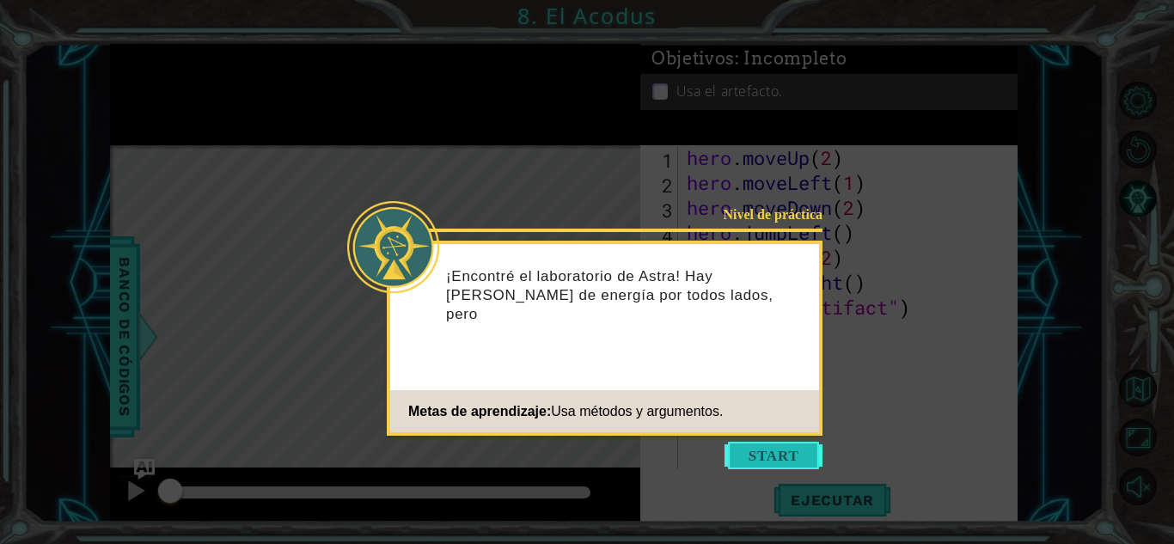
click at [748, 456] on button "Start" at bounding box center [773, 455] width 98 height 27
